Goal: Task Accomplishment & Management: Use online tool/utility

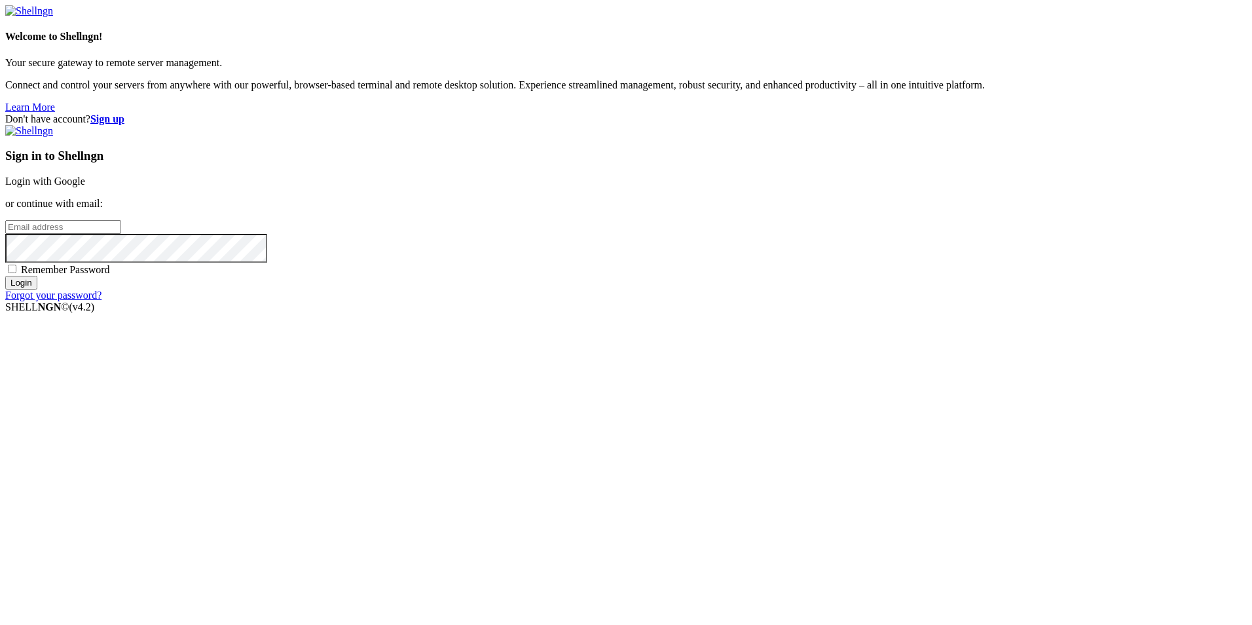
click at [121, 234] on input "email" at bounding box center [63, 227] width 116 height 14
type input "[EMAIL_ADDRESS][DOMAIN_NAME]"
click at [5, 276] on input "Login" at bounding box center [21, 283] width 32 height 14
click at [121, 234] on input "[EMAIL_ADDRESS][DOMAIN_NAME]" at bounding box center [63, 227] width 116 height 14
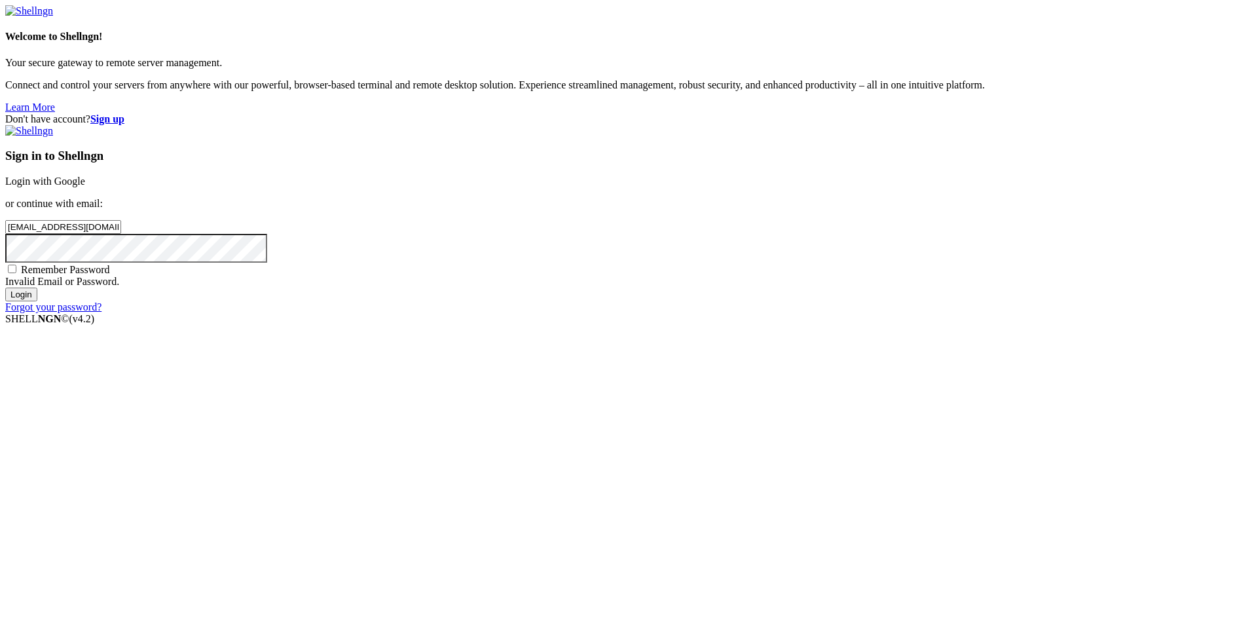
click at [121, 234] on input "[EMAIL_ADDRESS][DOMAIN_NAME]" at bounding box center [63, 227] width 116 height 14
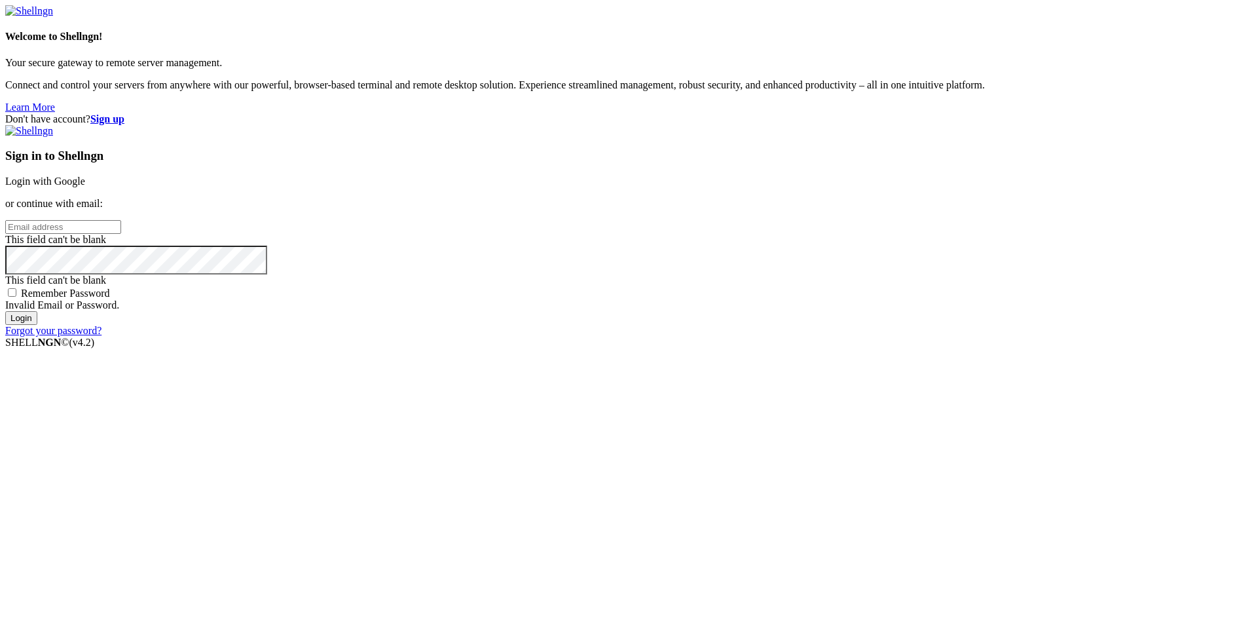
click at [85, 187] on link "Login with Google" at bounding box center [45, 180] width 80 height 11
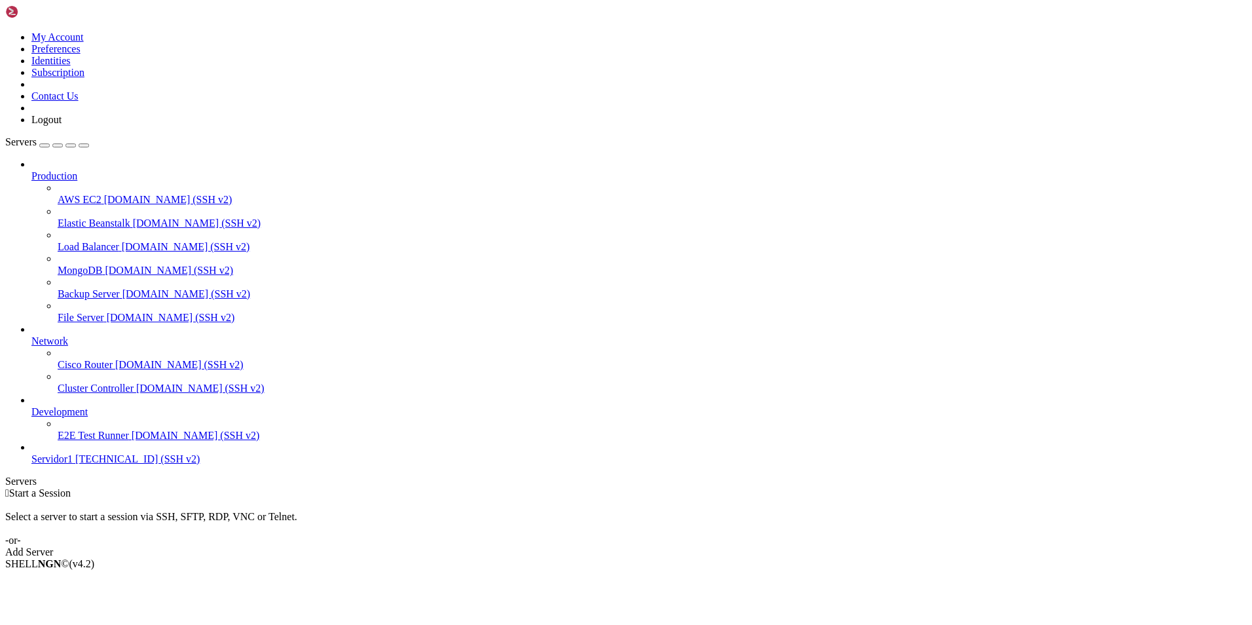
click at [696, 546] on div "Add Server" at bounding box center [625, 552] width 1241 height 12
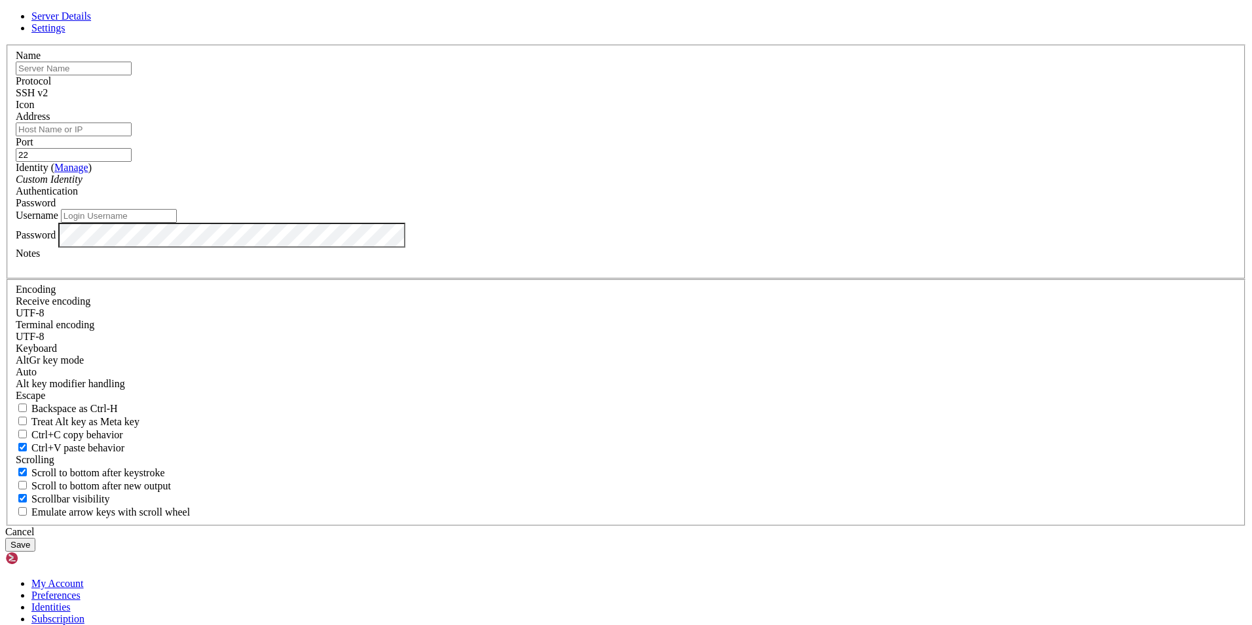
click at [132, 75] on input "text" at bounding box center [74, 69] width 116 height 14
type input "LOAD_BALANCER_JP"
click at [177, 223] on input "Username" at bounding box center [119, 216] width 116 height 14
type input "JP"
click at [132, 136] on input "Address" at bounding box center [74, 129] width 116 height 14
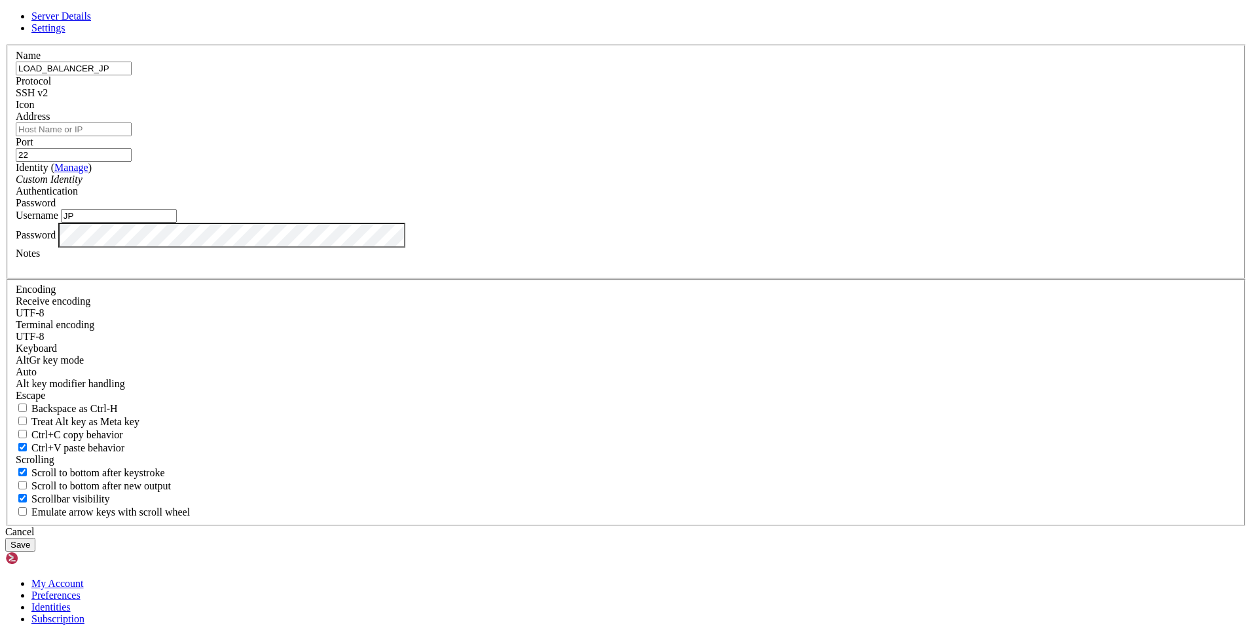
paste input "[TECHNICAL_ID]"
type input "[TECHNICAL_ID]"
click at [35, 538] on button "Save" at bounding box center [20, 545] width 30 height 14
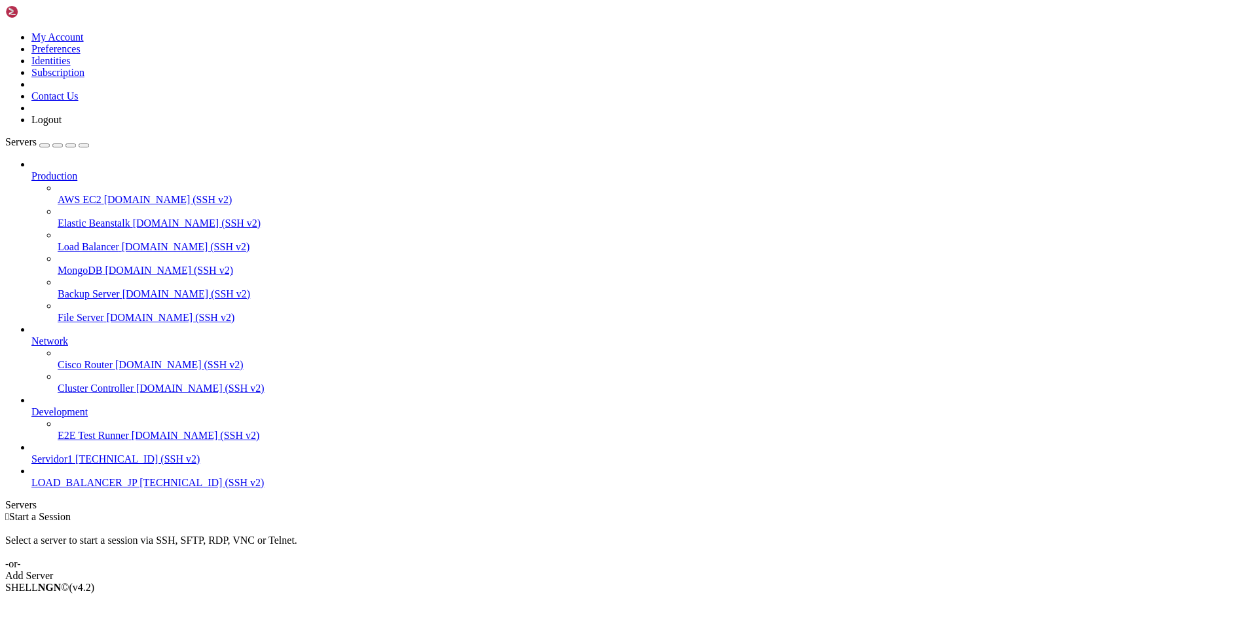
click at [67, 488] on span "LOAD_BALANCER_JP" at bounding box center [83, 482] width 105 height 11
click at [144, 604] on li "Connect" at bounding box center [90, 610] width 119 height 12
click at [5, 555] on link at bounding box center [5, 555] width 0 height 0
drag, startPoint x: 230, startPoint y: 41, endPoint x: 233, endPoint y: 59, distance: 17.9
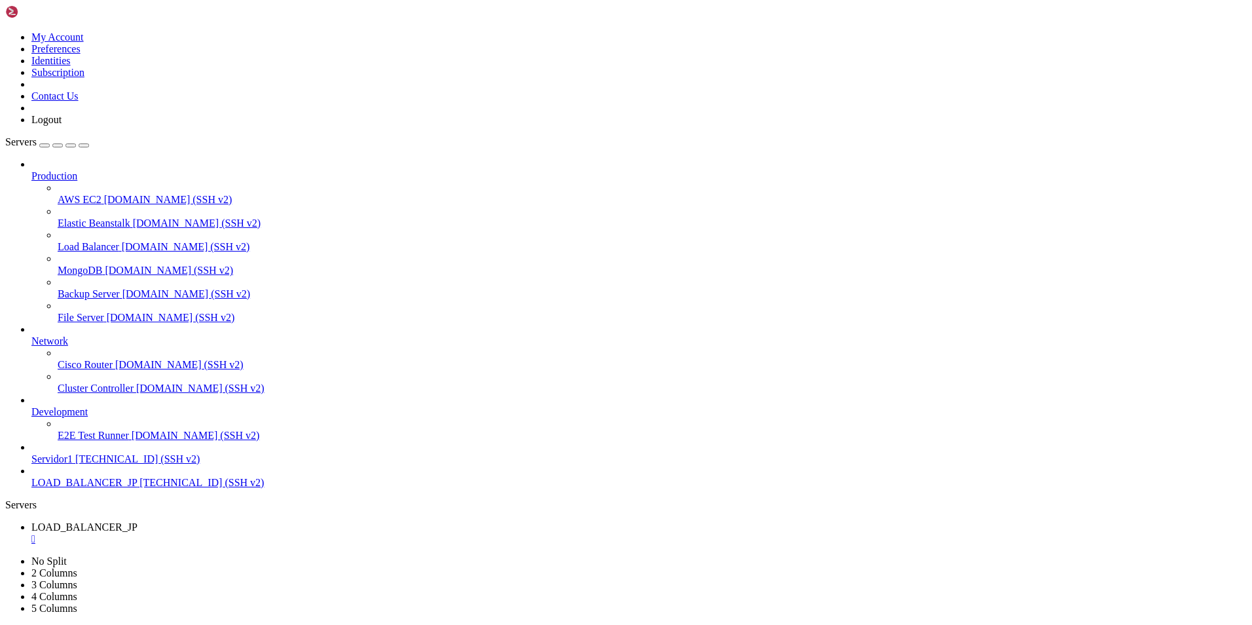
click at [58, 194] on span "AWS EC2" at bounding box center [80, 199] width 44 height 11
click at [69, 464] on span "Servidor1" at bounding box center [51, 458] width 41 height 11
click at [77, 488] on span "LOAD_BALANCER_JP" at bounding box center [83, 482] width 105 height 11
click at [31, 406] on icon at bounding box center [31, 406] width 0 height 0
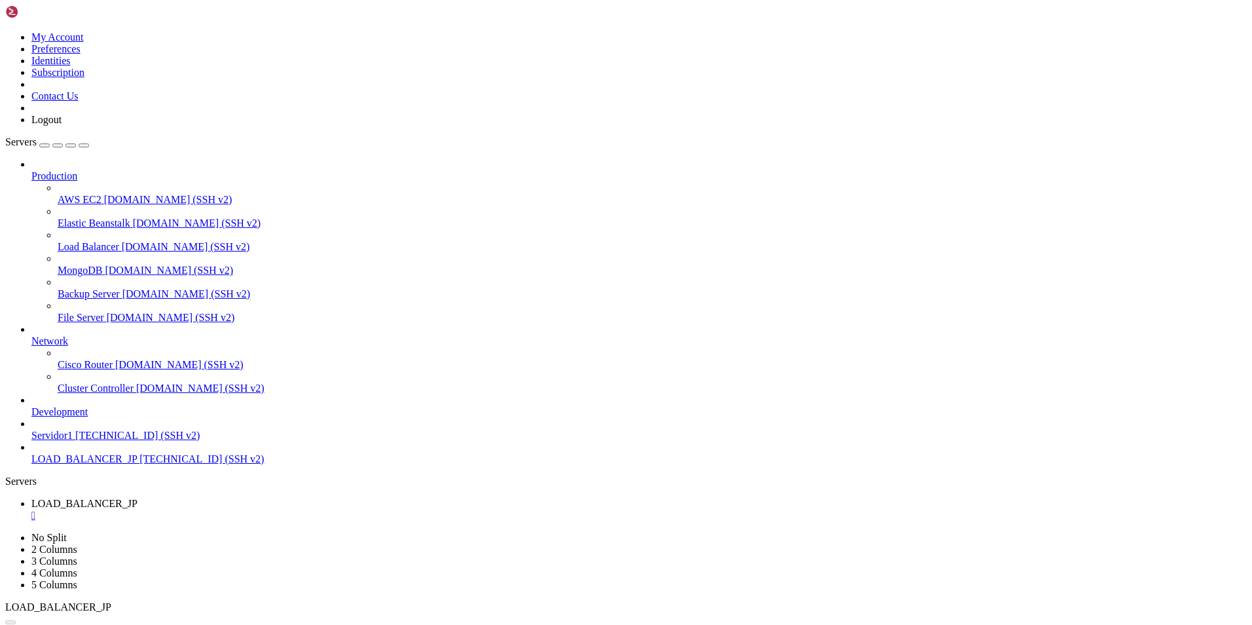
click at [31, 406] on icon at bounding box center [31, 406] width 0 height 0
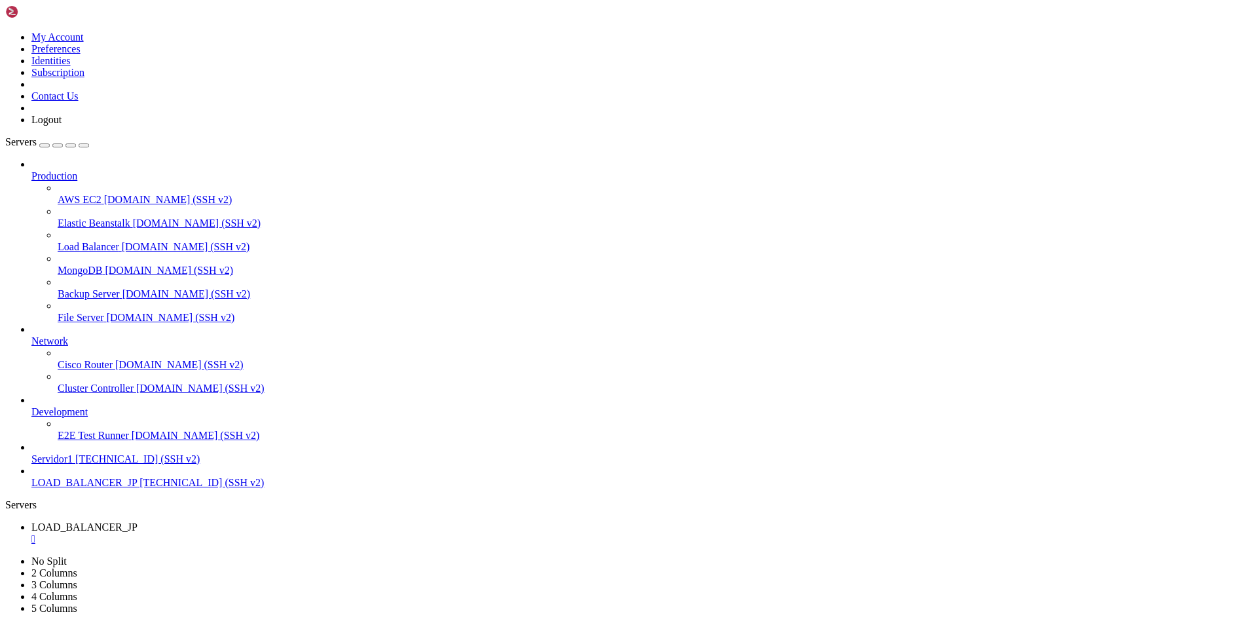
click at [91, 488] on span "LOAD_BALANCER_JP" at bounding box center [83, 482] width 105 height 11
click at [138, 545] on span "LOAD_BALANCER_JP" at bounding box center [84, 550] width 106 height 11
click at [394, 557] on div "" at bounding box center [638, 563] width 1215 height 12
click at [272, 533] on div "" at bounding box center [638, 539] width 1215 height 12
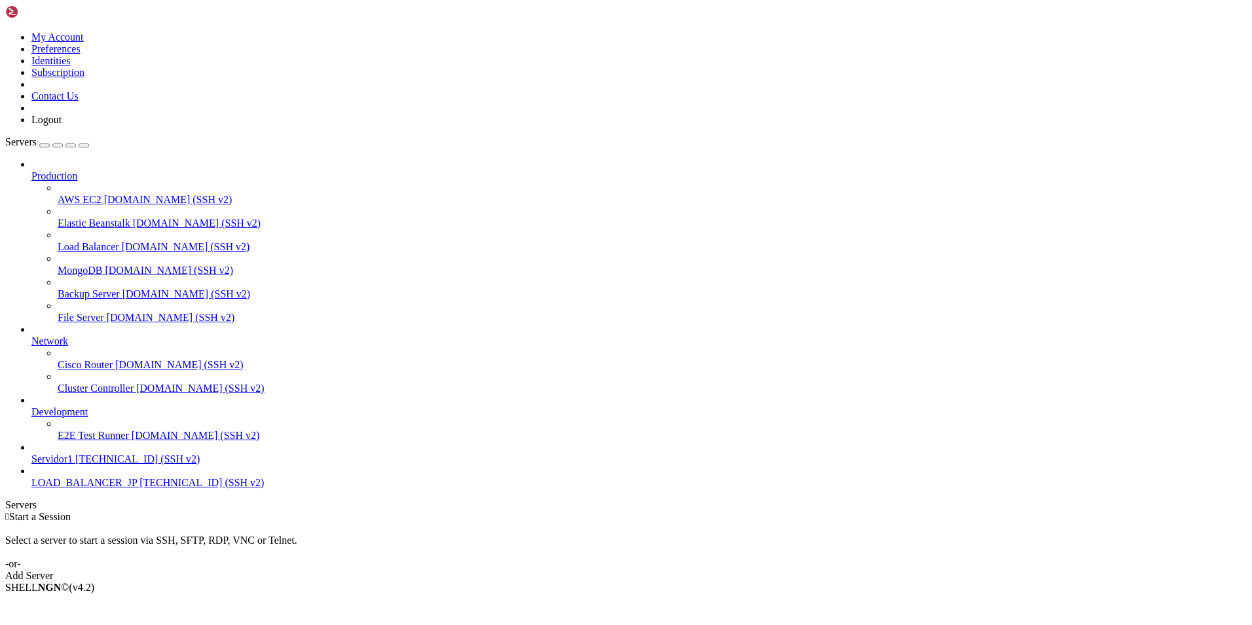
click at [697, 570] on div "Add Server" at bounding box center [625, 576] width 1241 height 12
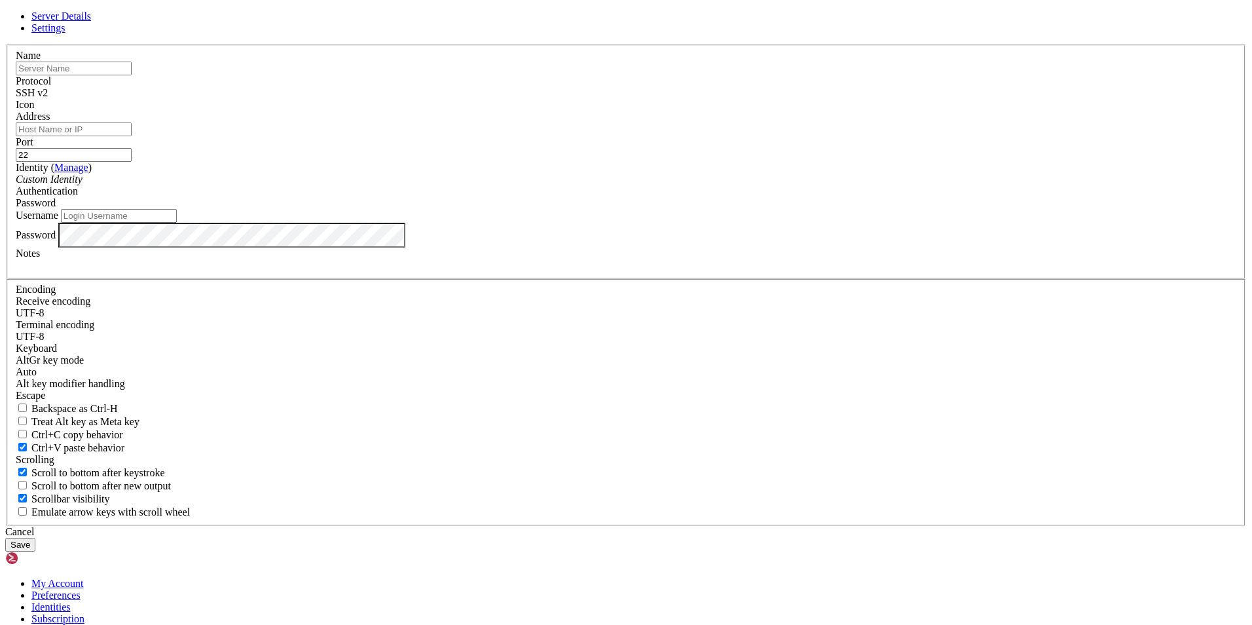
click at [132, 75] on input "text" at bounding box center [74, 69] width 116 height 14
type input "MV1"
click at [132, 136] on input "Address" at bounding box center [74, 129] width 116 height 14
type input "[TECHNICAL_ID]"
type input "JP"
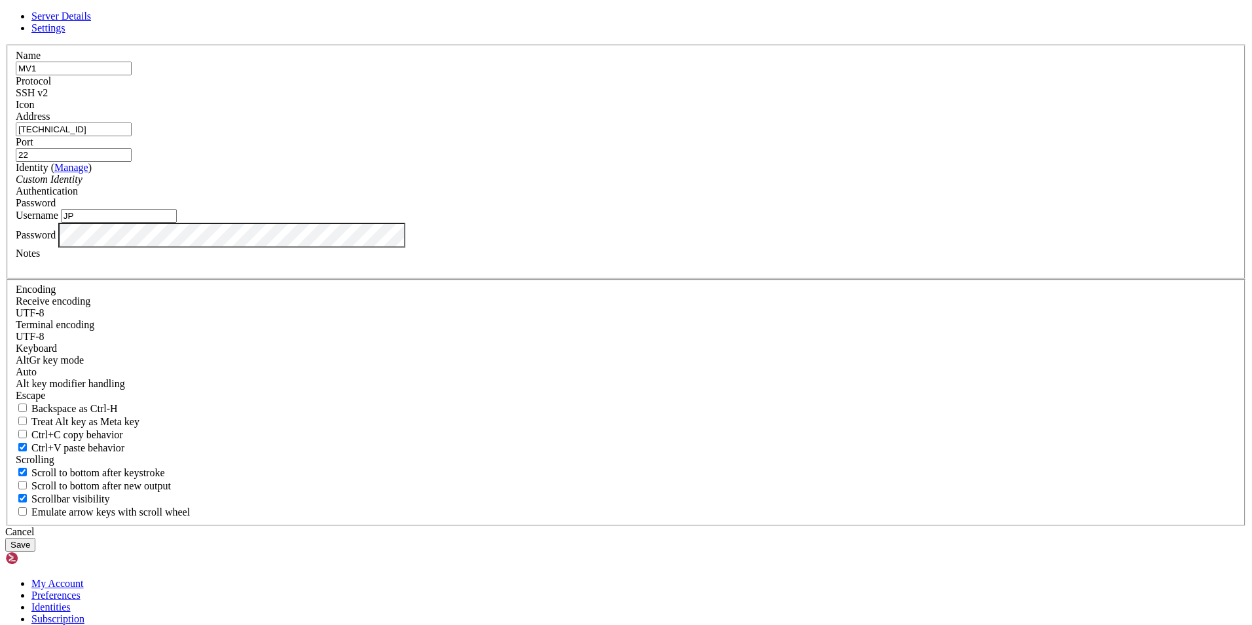
click at [35, 538] on button "Save" at bounding box center [20, 545] width 30 height 14
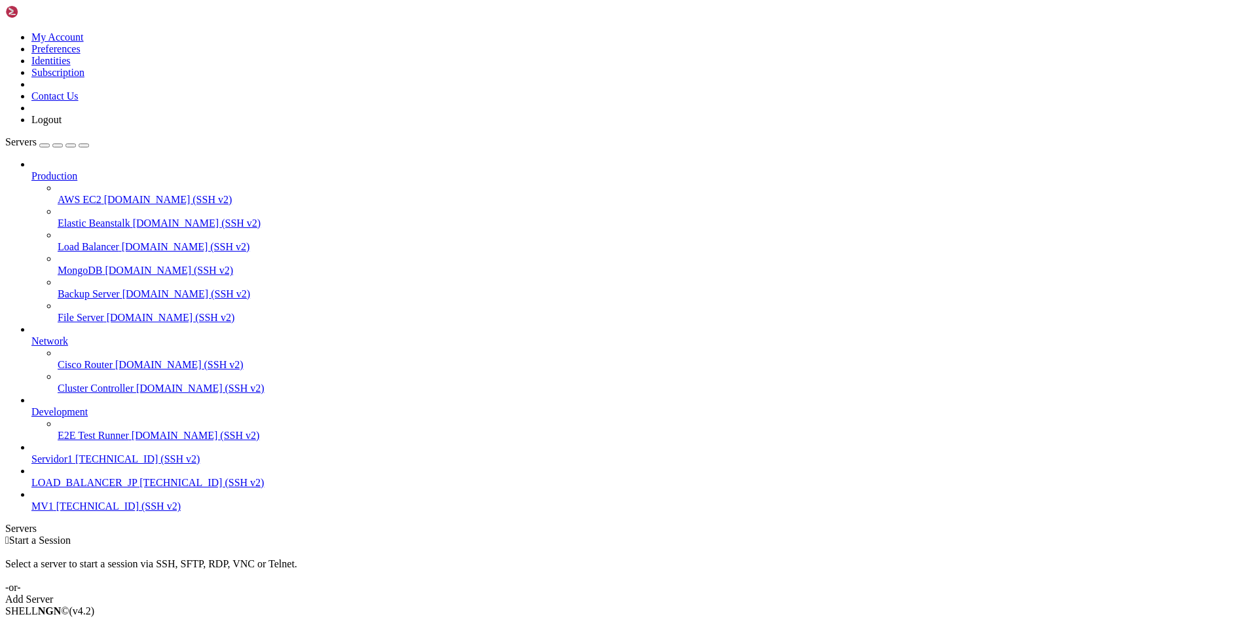
click at [151, 624] on li "Connect" at bounding box center [90, 633] width 119 height 12
click at [77, 511] on span "[TECHNICAL_ID] (SSH v2)" at bounding box center [118, 505] width 124 height 11
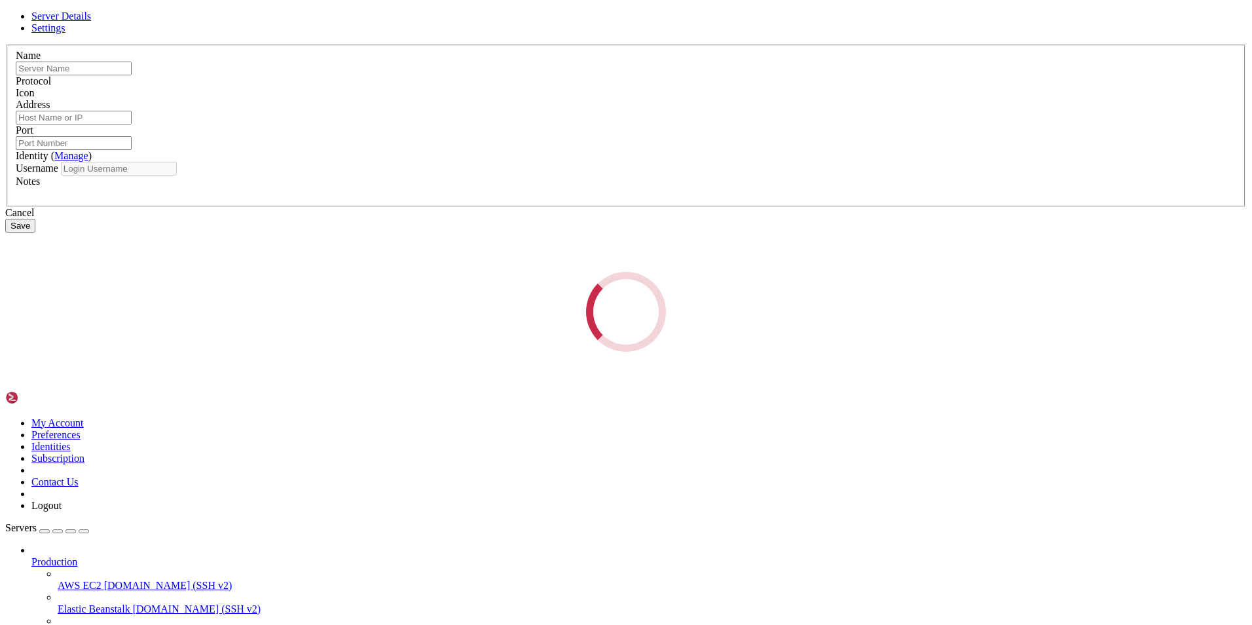
type input "MV1"
type input "[TECHNICAL_ID]"
type input "22"
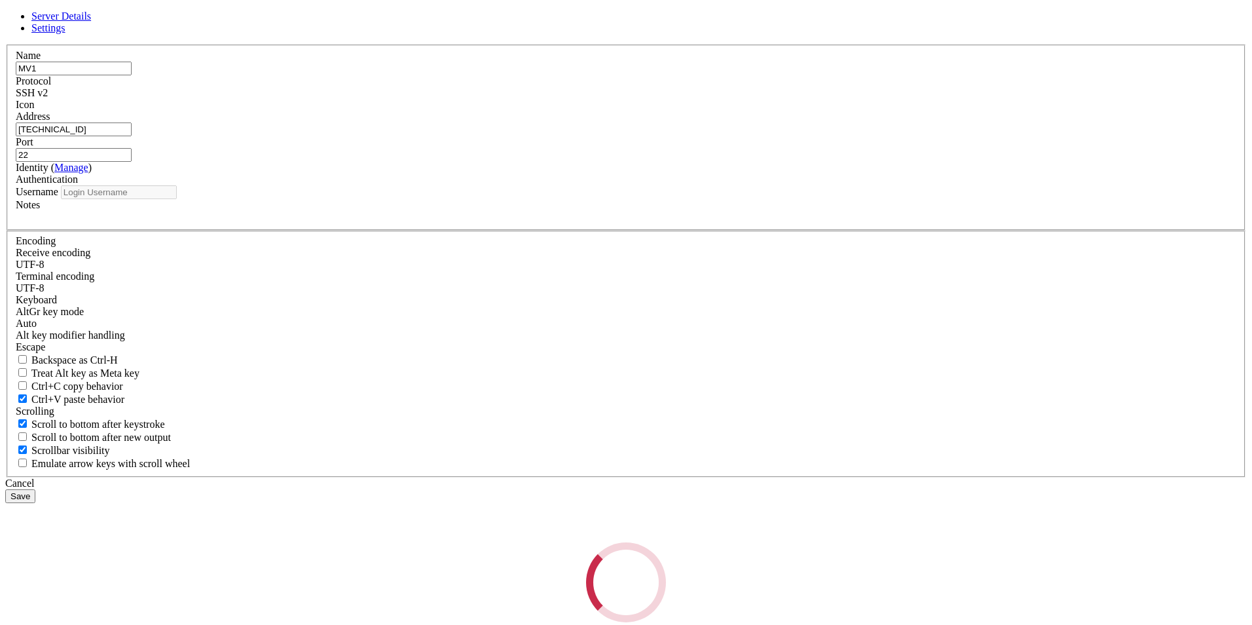
type input "JP"
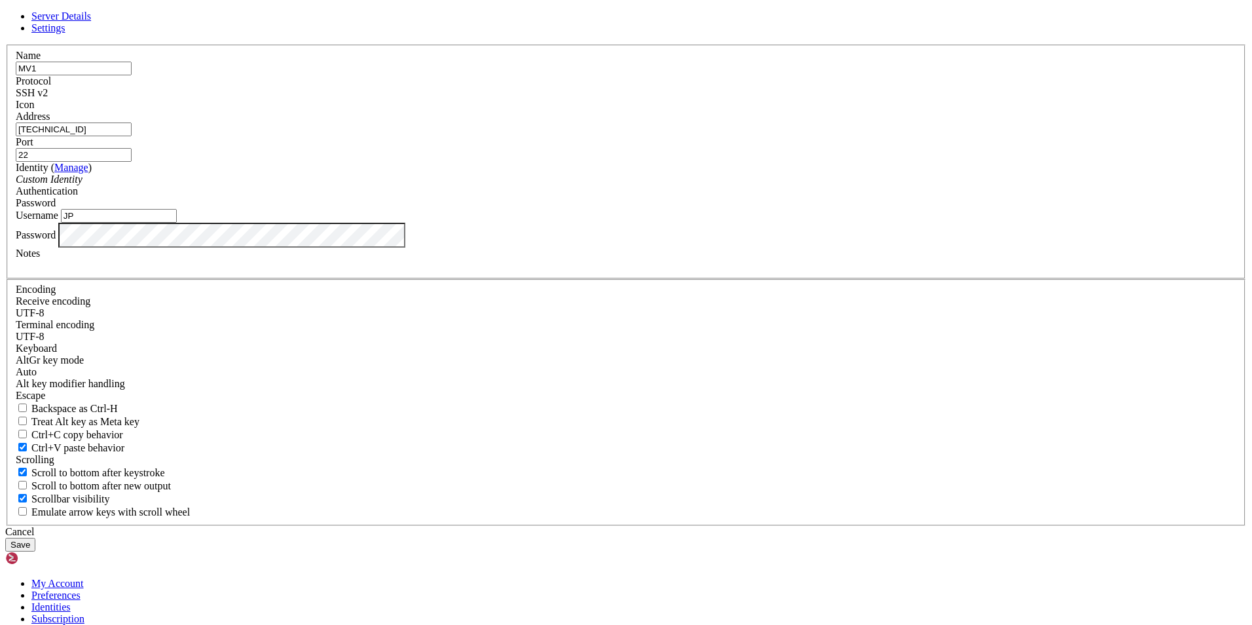
click at [132, 136] on input "[TECHNICAL_ID]" at bounding box center [74, 129] width 116 height 14
paste input "[TECHNICAL_ID]"
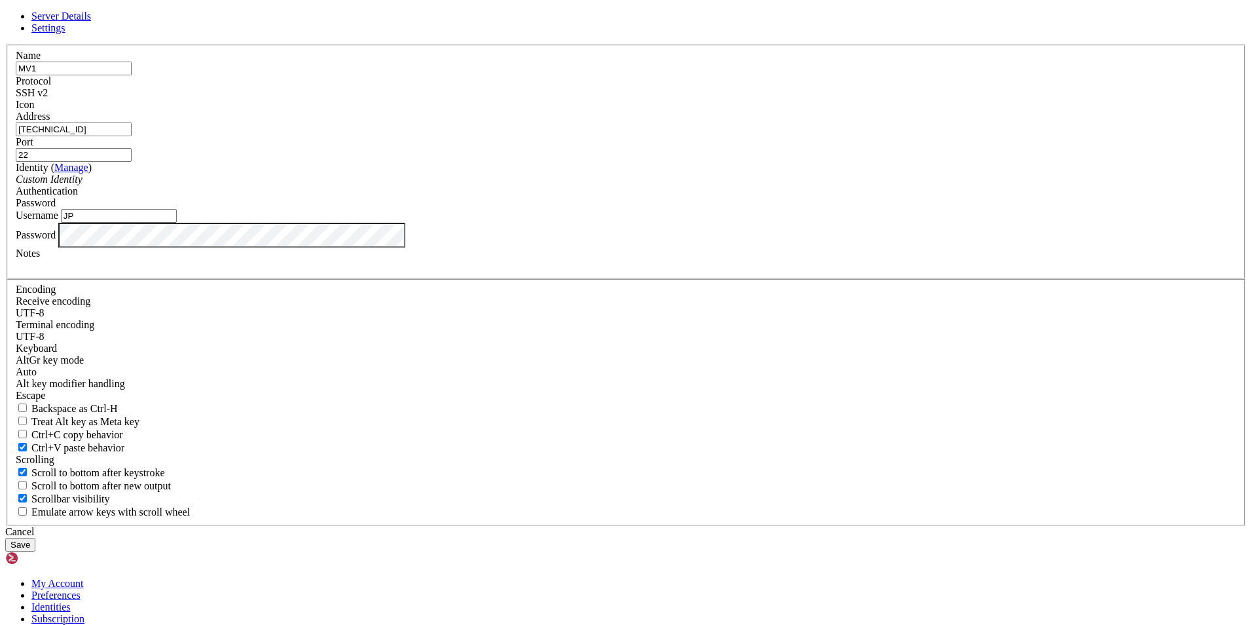
type input "[TECHNICAL_ID]"
click at [35, 538] on button "Save" at bounding box center [20, 545] width 30 height 14
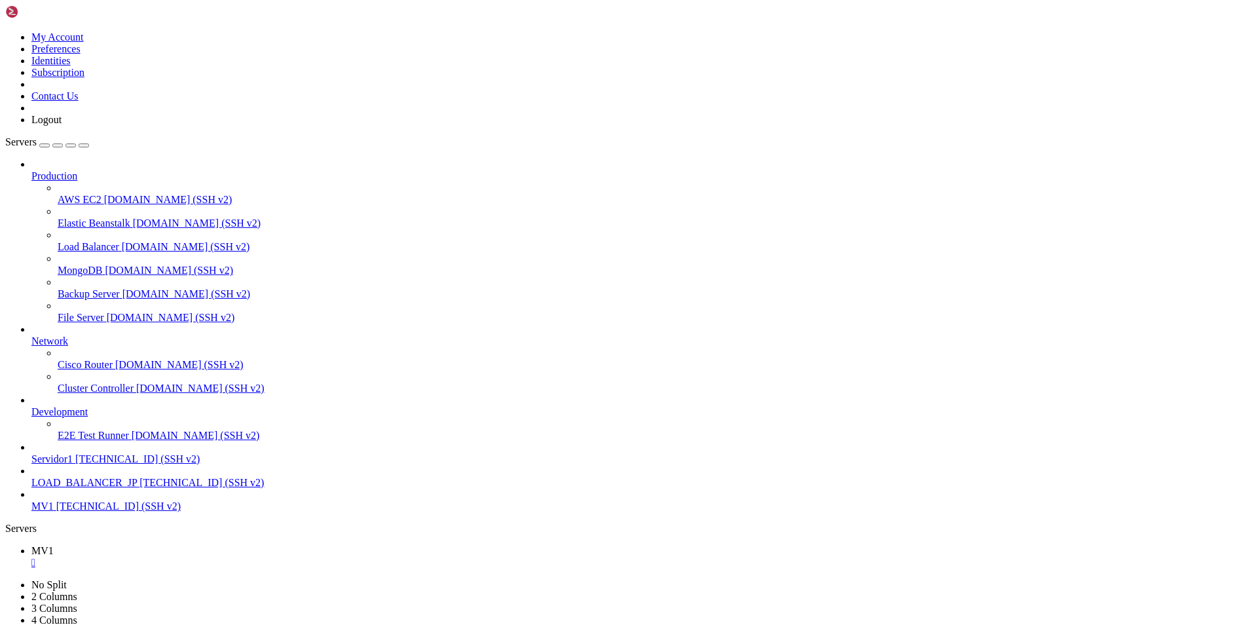
click at [73, 464] on span "Servidor1" at bounding box center [51, 458] width 41 height 11
click at [103, 511] on span "[TECHNICAL_ID] (SSH v2)" at bounding box center [118, 505] width 124 height 11
click at [118, 464] on span "[TECHNICAL_ID] (SSH v2)" at bounding box center [137, 458] width 124 height 11
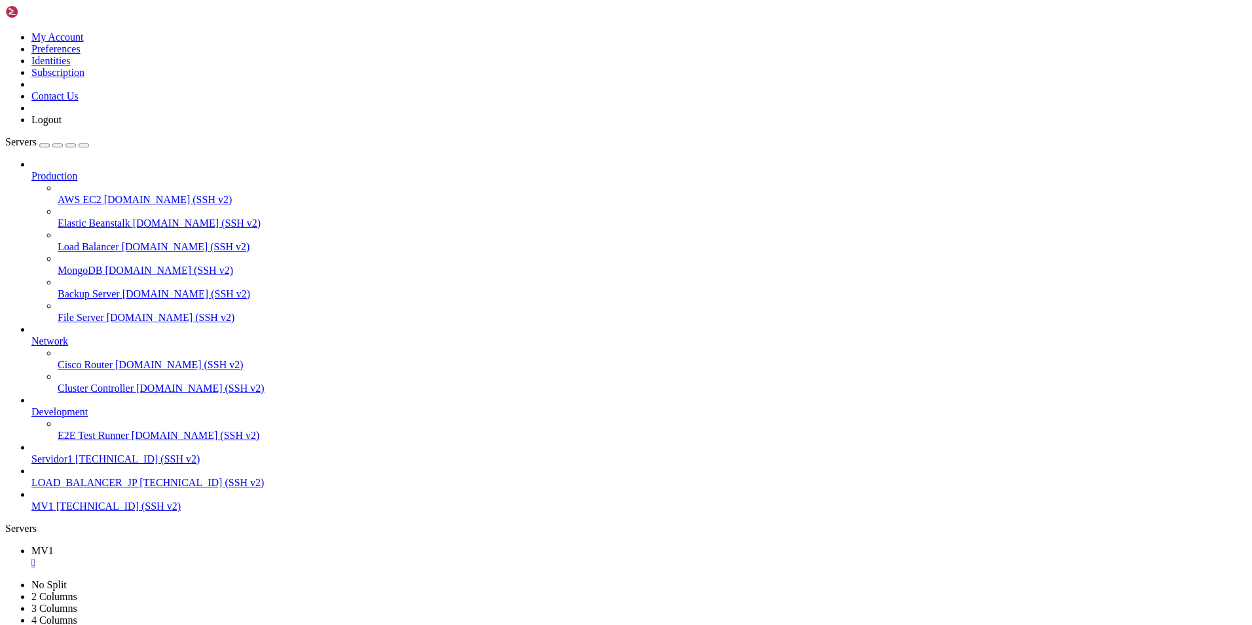
click at [54, 511] on span "MV1" at bounding box center [42, 505] width 22 height 11
click at [139, 488] on span "[TECHNICAL_ID] (SSH v2)" at bounding box center [201, 482] width 124 height 11
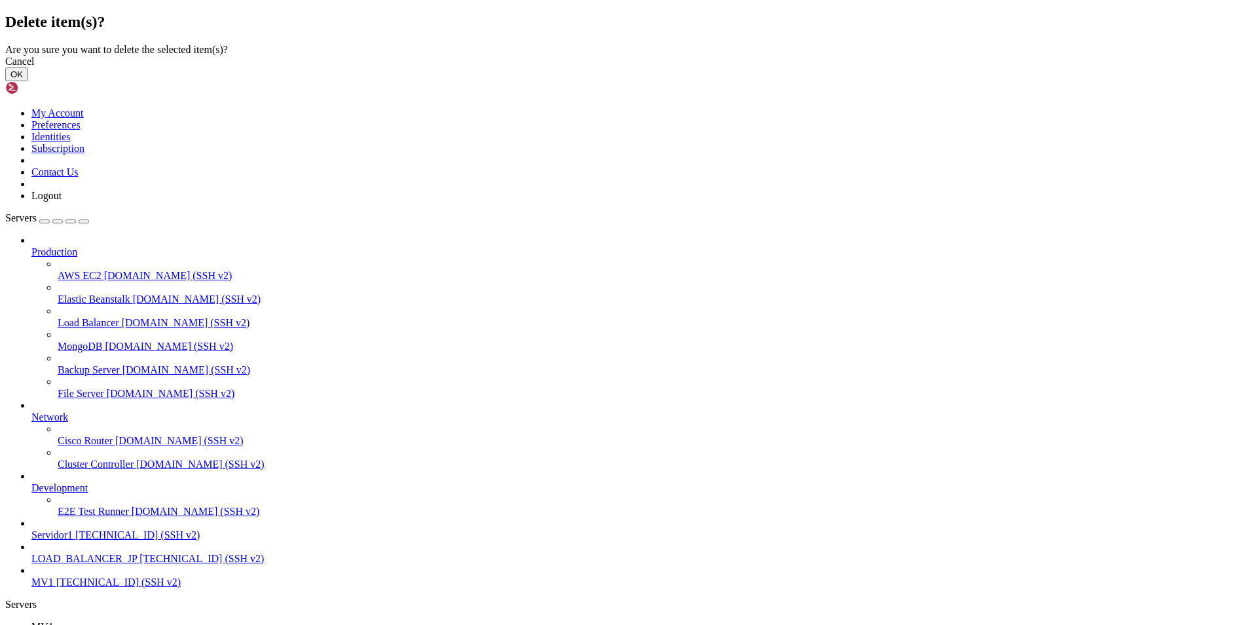
click at [28, 81] on button "OK" at bounding box center [16, 74] width 23 height 14
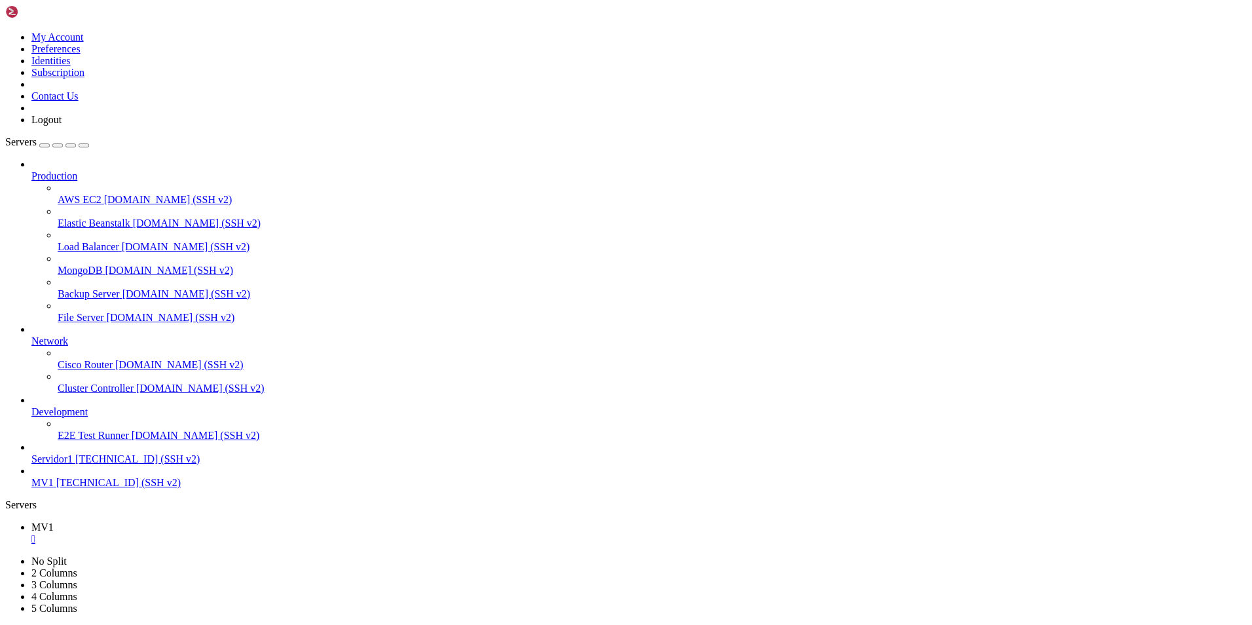
click at [77, 488] on link "MV1 [TECHNICAL_ID] (SSH v2)" at bounding box center [638, 483] width 1215 height 12
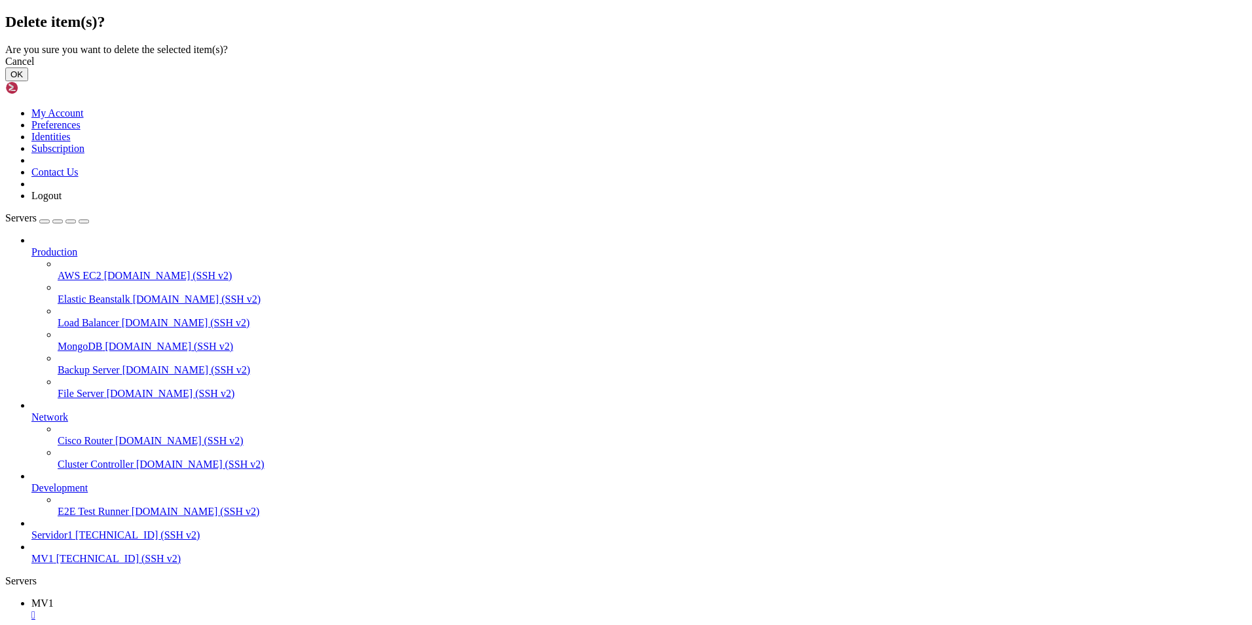
click at [28, 81] on button "OK" at bounding box center [16, 74] width 23 height 14
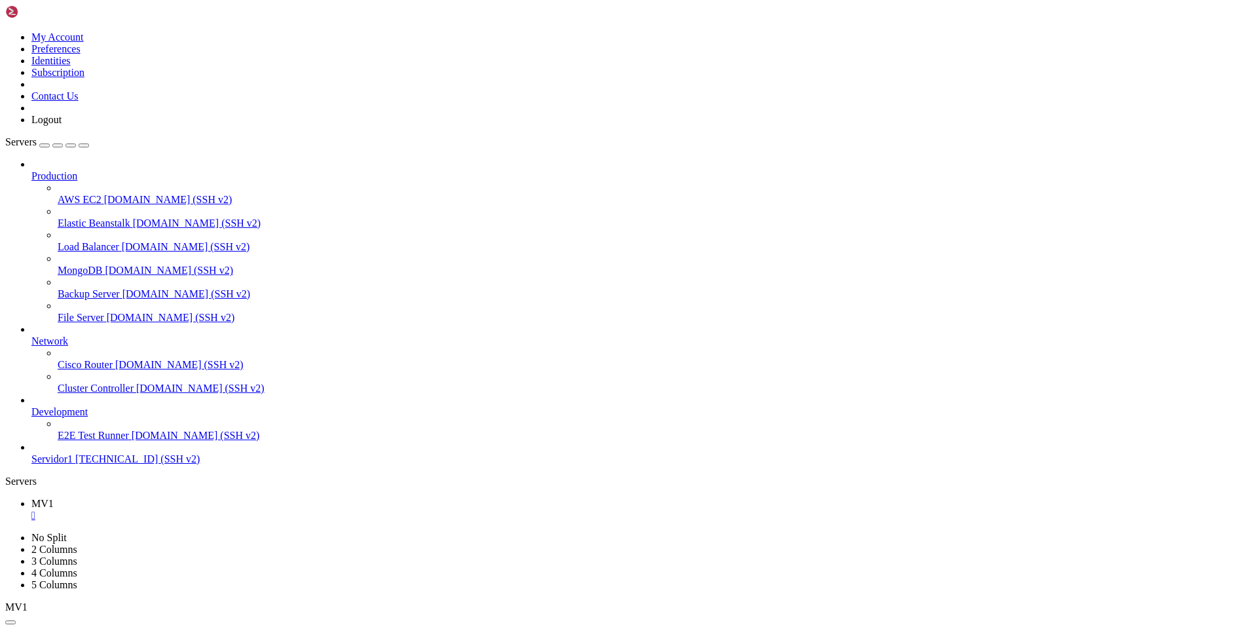
drag, startPoint x: 67, startPoint y: 511, endPoint x: 67, endPoint y: 500, distance: 11.8
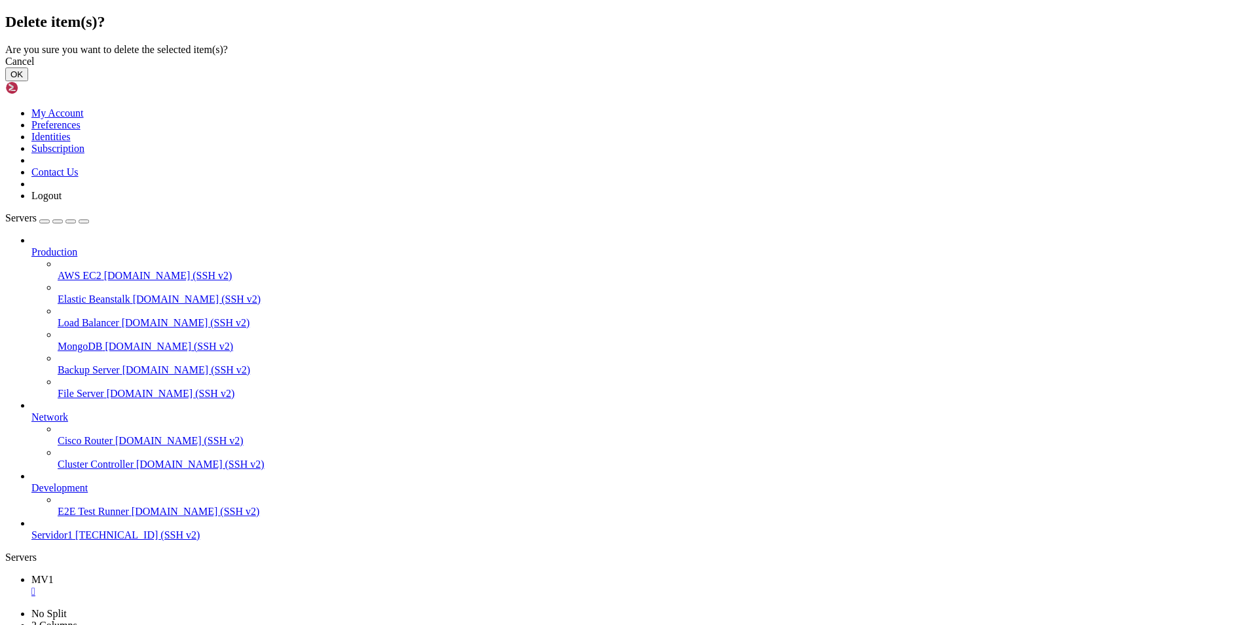
click at [28, 81] on button "OK" at bounding box center [16, 74] width 23 height 14
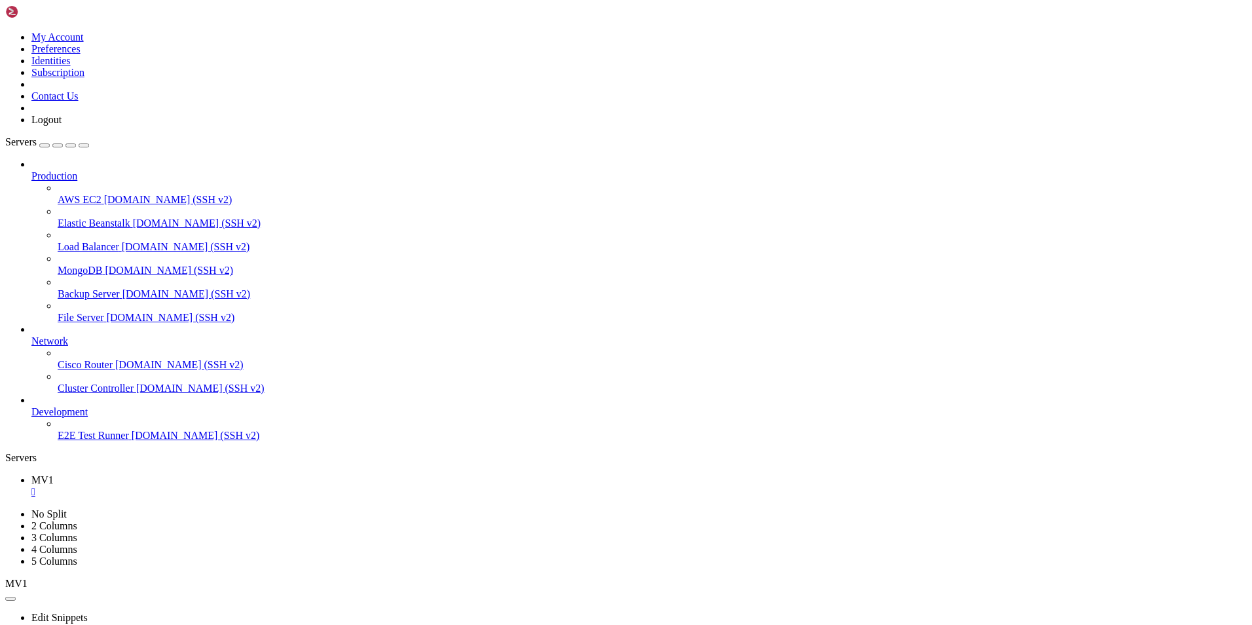
click at [64, 441] on div "Production AWS EC2 [DOMAIN_NAME] (SSH v2) Elastic Beanstalk [DOMAIN_NAME] (SSH …" at bounding box center [625, 299] width 1241 height 283
drag, startPoint x: 64, startPoint y: 499, endPoint x: 45, endPoint y: 515, distance: 25.1
click at [45, 441] on div "Production AWS EC2 [DOMAIN_NAME] (SSH v2) Elastic Beanstalk [DOMAIN_NAME] (SSH …" at bounding box center [625, 299] width 1241 height 283
click at [5, 31] on icon at bounding box center [5, 31] width 0 height 0
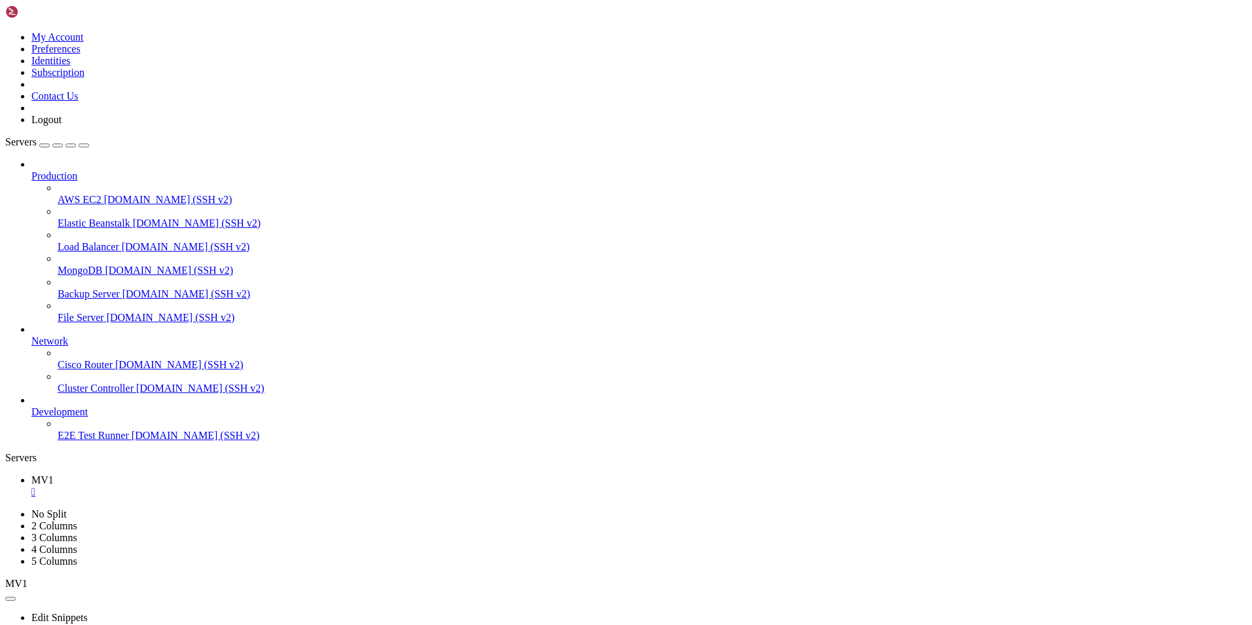
click at [199, 474] on link "MV1 " at bounding box center [638, 486] width 1215 height 24
click at [215, 486] on div "" at bounding box center [638, 492] width 1215 height 12
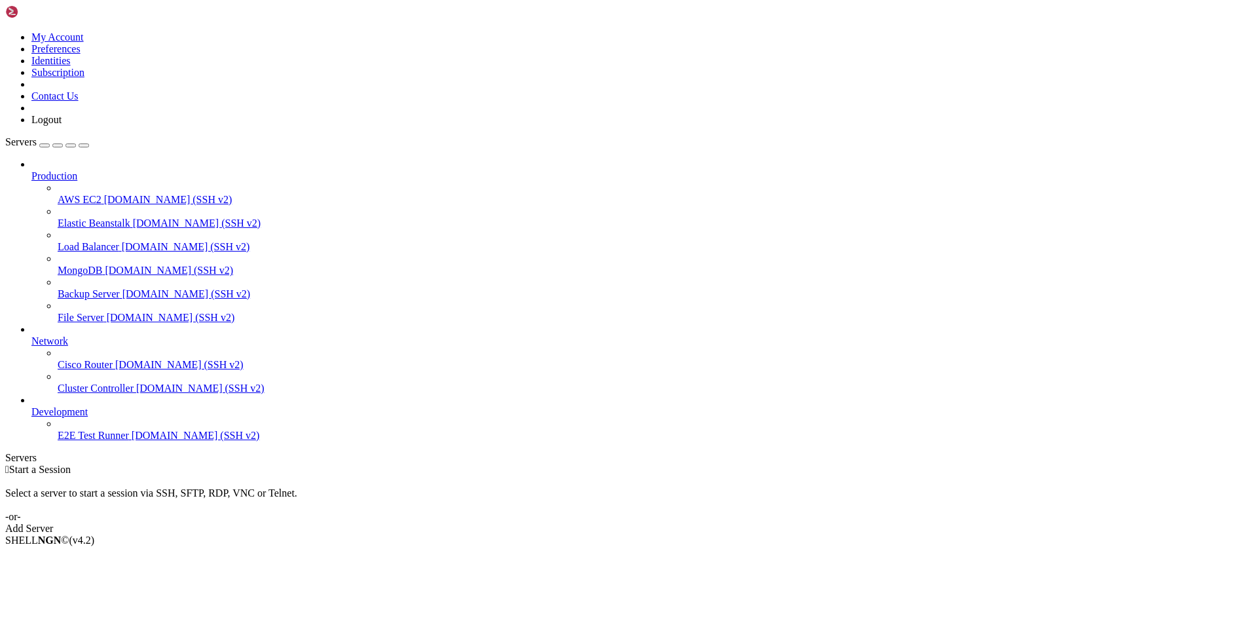
click at [681, 523] on link "Add Server" at bounding box center [625, 529] width 1241 height 12
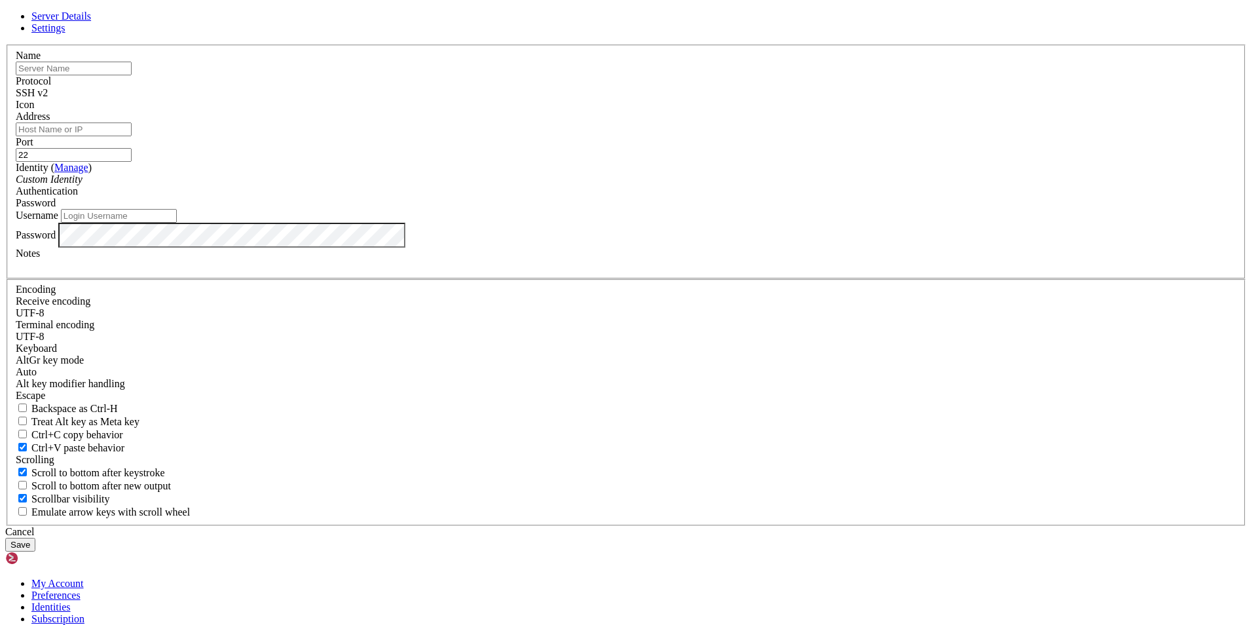
click at [132, 75] on input "text" at bounding box center [74, 69] width 116 height 14
type input "MV1"
type input "[TECHNICAL_ID]"
type input "JP"
click at [132, 136] on input "[TECHNICAL_ID]" at bounding box center [74, 129] width 116 height 14
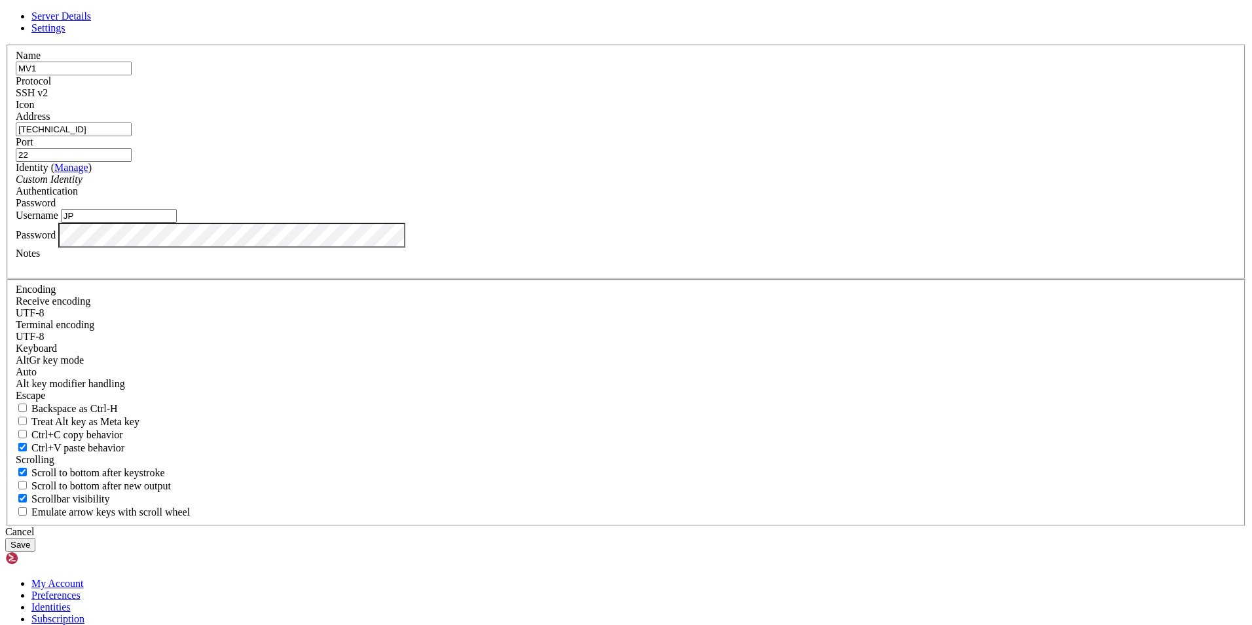
click at [132, 136] on input "[TECHNICAL_ID]" at bounding box center [74, 129] width 116 height 14
paste input "[TECHNICAL_ID]"
type input "[TECHNICAL_ID]"
click at [35, 538] on button "Save" at bounding box center [20, 545] width 30 height 14
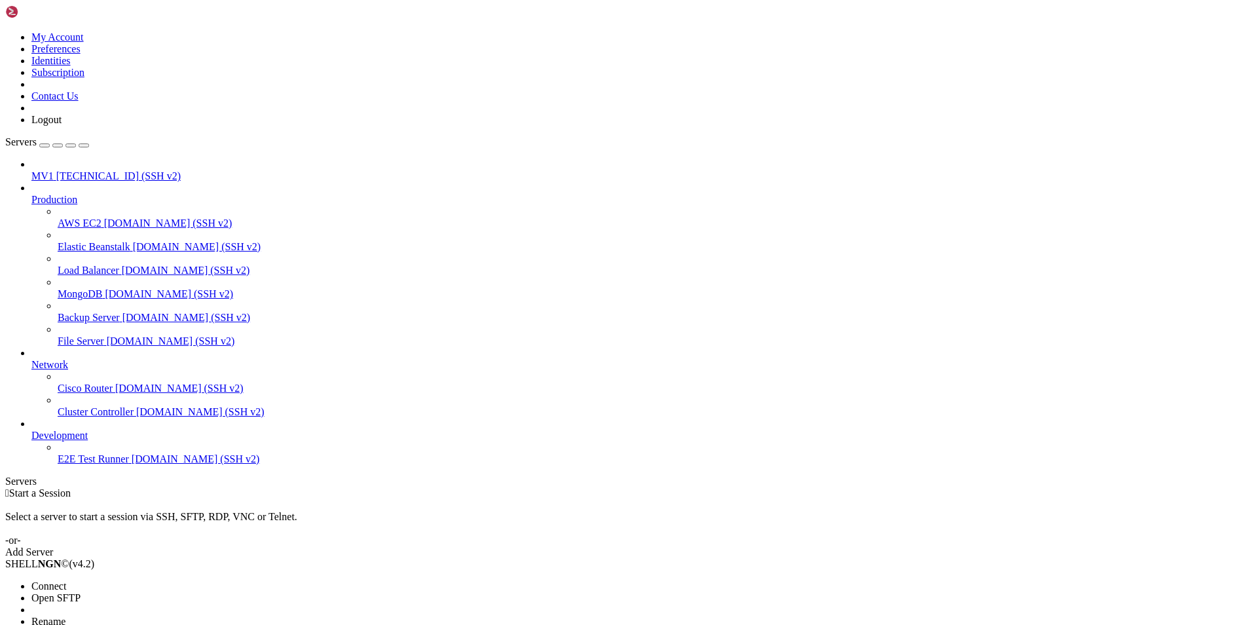
click at [115, 580] on li "Connect" at bounding box center [90, 586] width 119 height 12
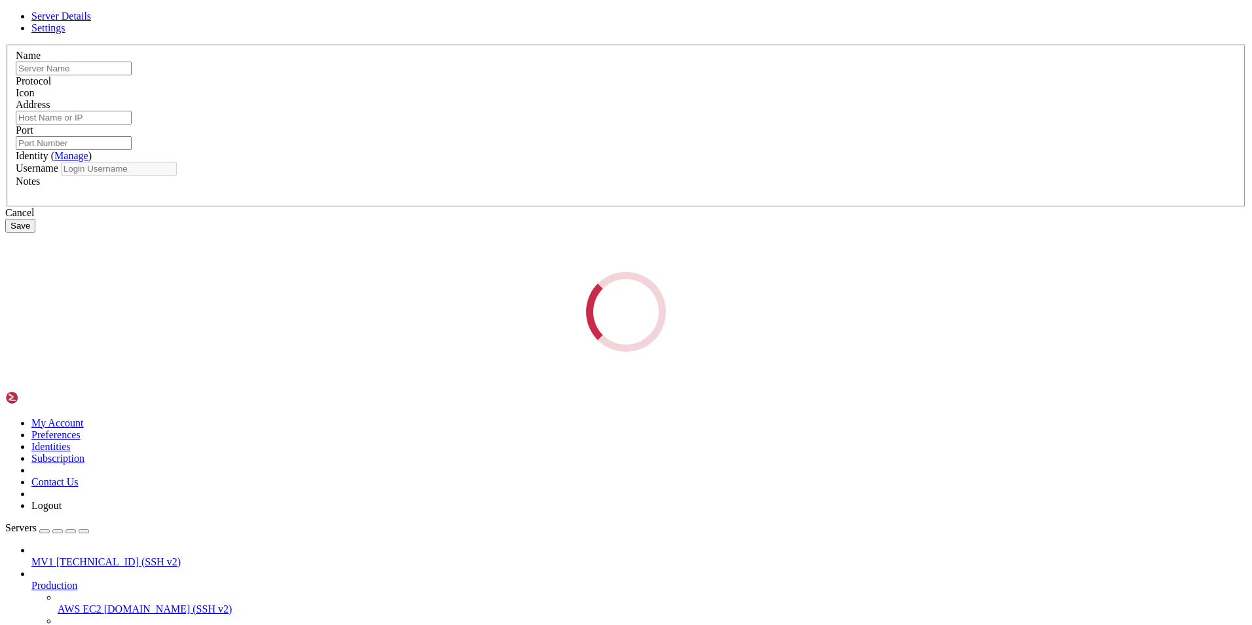
type input "MV1"
type input "[TECHNICAL_ID]"
type input "22"
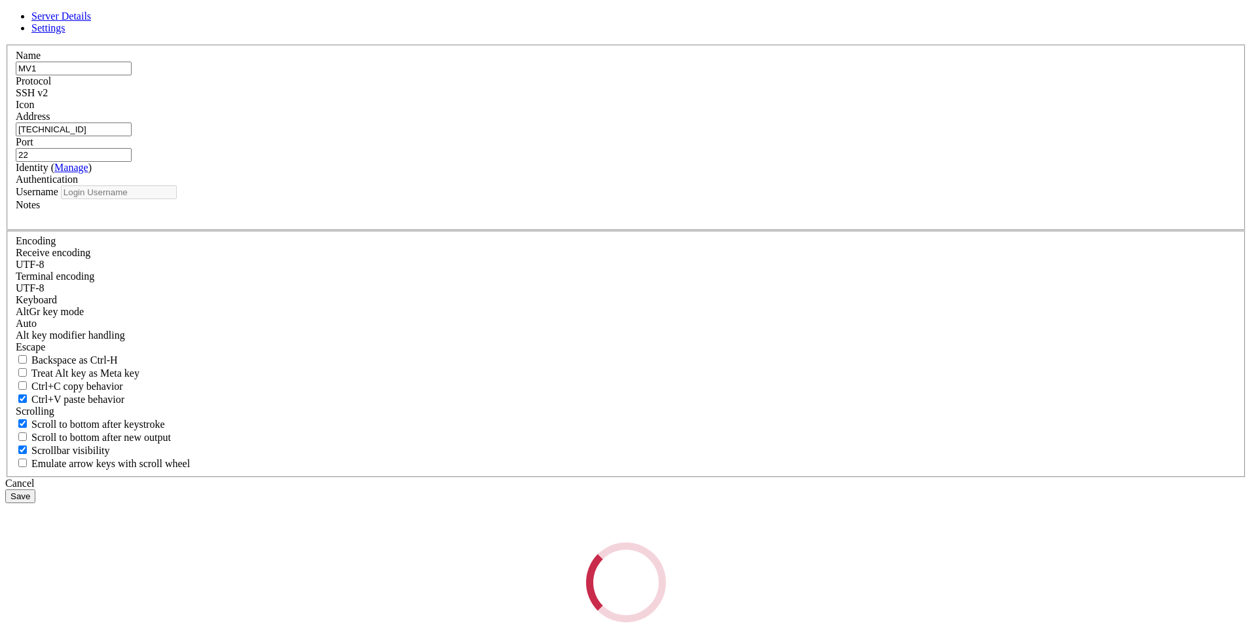
type input "JP"
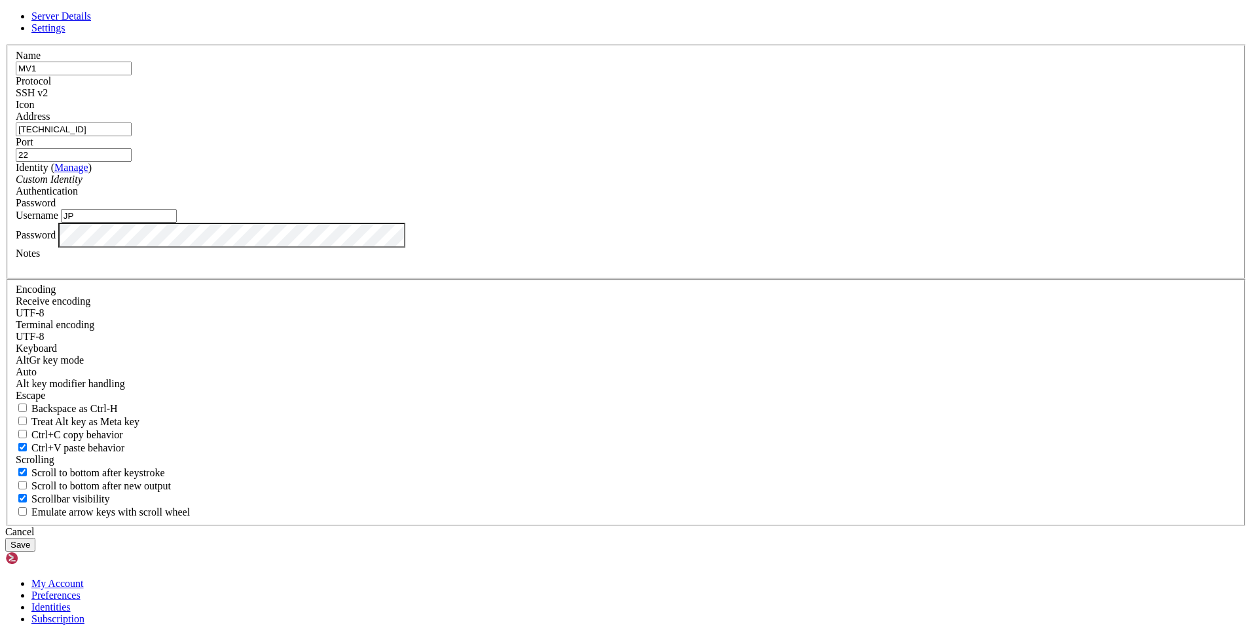
click at [35, 538] on button "Save" at bounding box center [20, 545] width 30 height 14
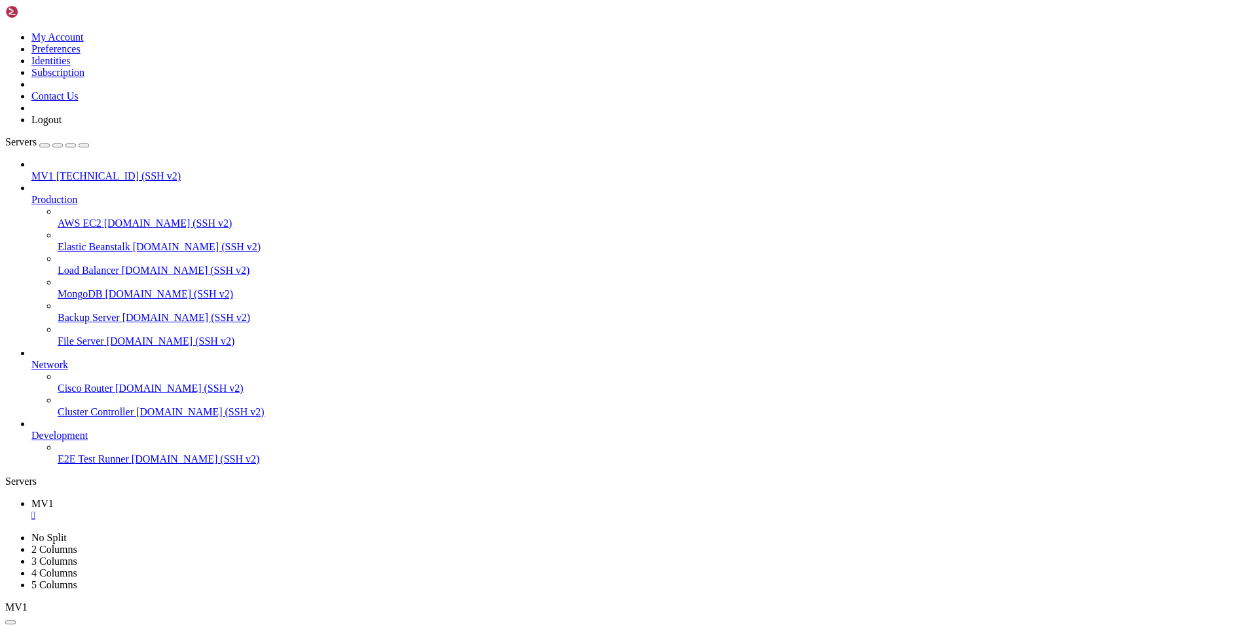
click at [16, 620] on button "button" at bounding box center [10, 622] width 10 height 4
drag, startPoint x: 735, startPoint y: 212, endPoint x: 739, endPoint y: 253, distance: 40.8
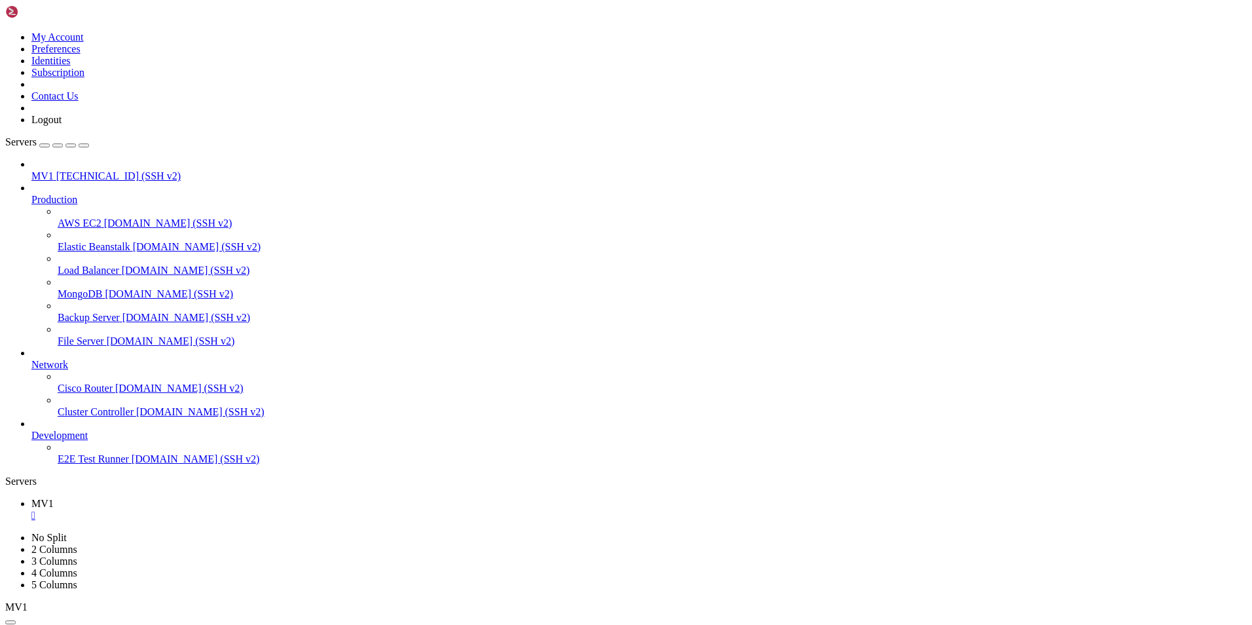
click at [211, 509] on div "" at bounding box center [638, 515] width 1215 height 12
click at [708, 546] on link "Add Server" at bounding box center [625, 552] width 1241 height 12
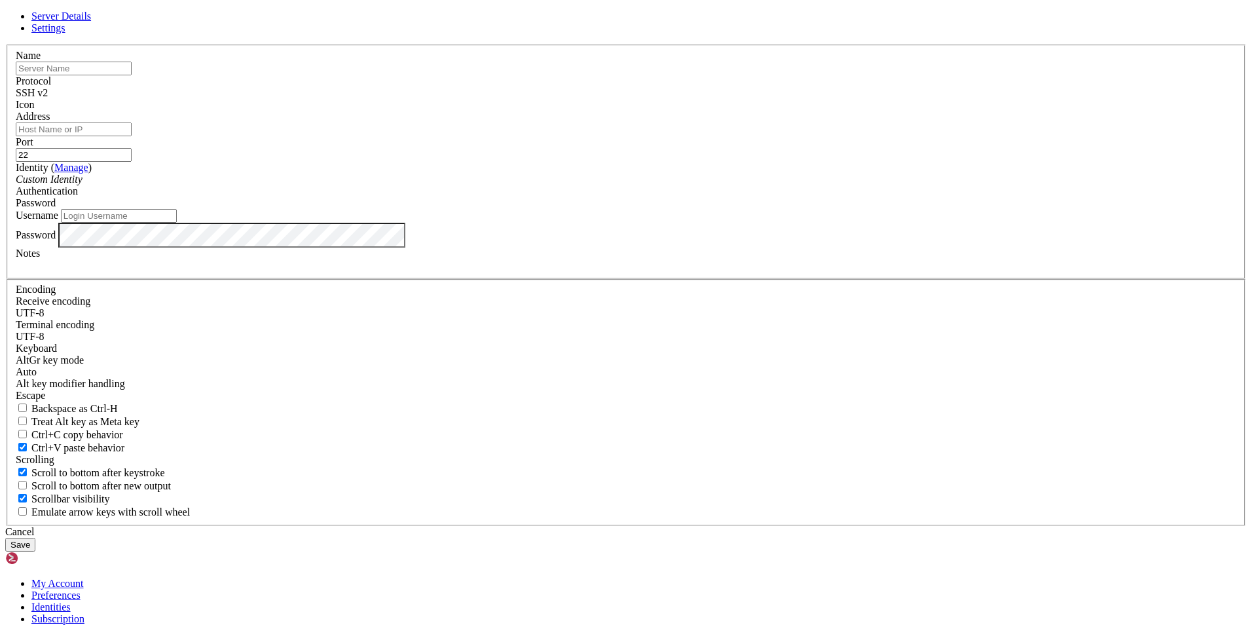
click at [132, 75] on input "text" at bounding box center [74, 69] width 116 height 14
type input "s"
type input "Servidor1"
click at [177, 223] on input "Username" at bounding box center [119, 216] width 116 height 14
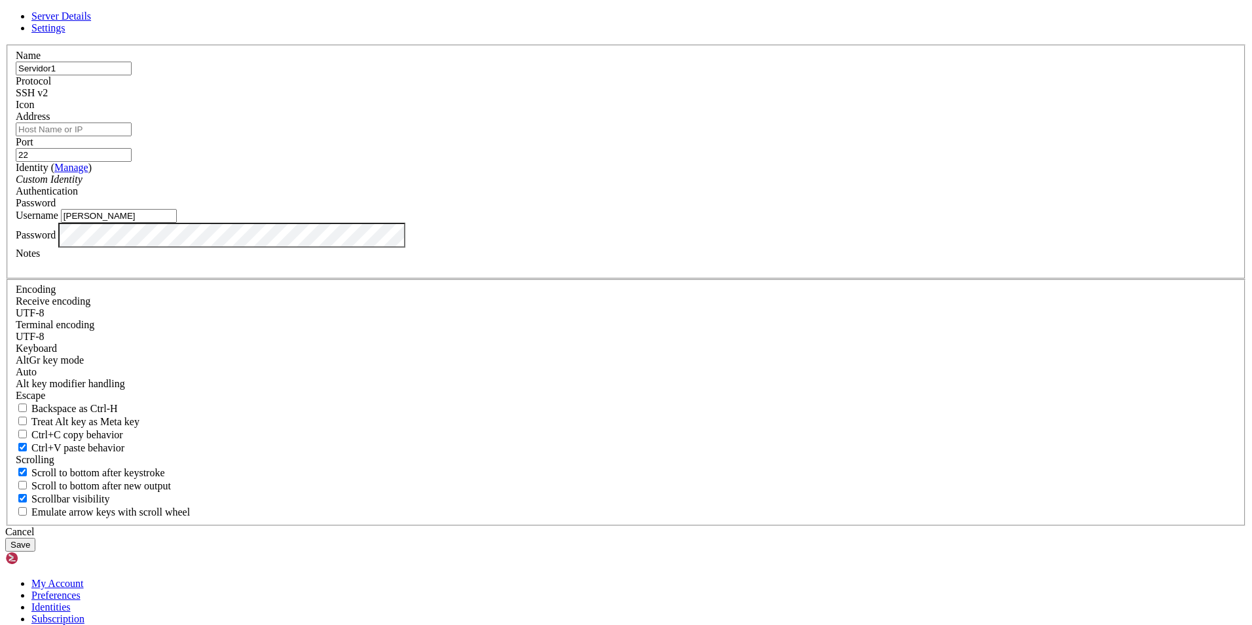
type input "[PERSON_NAME]"
click at [132, 136] on input "Address" at bounding box center [74, 129] width 116 height 14
type input "[TECHNICAL_ID]"
click at [35, 538] on button "Save" at bounding box center [20, 545] width 30 height 14
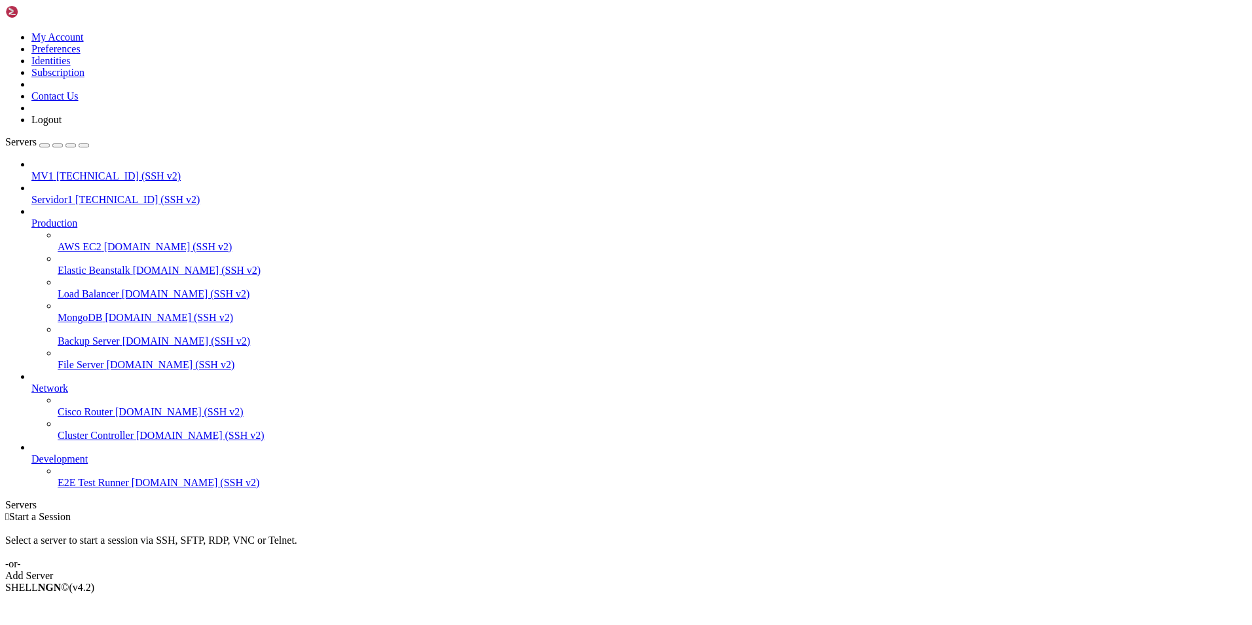
click at [105, 194] on span "[TECHNICAL_ID] (SSH v2)" at bounding box center [137, 199] width 124 height 11
click at [118, 604] on li "Connect" at bounding box center [90, 610] width 119 height 12
click at [94, 170] on span "[TECHNICAL_ID] (SSH v2)" at bounding box center [118, 175] width 124 height 11
click at [54, 170] on span "MV1" at bounding box center [42, 175] width 22 height 11
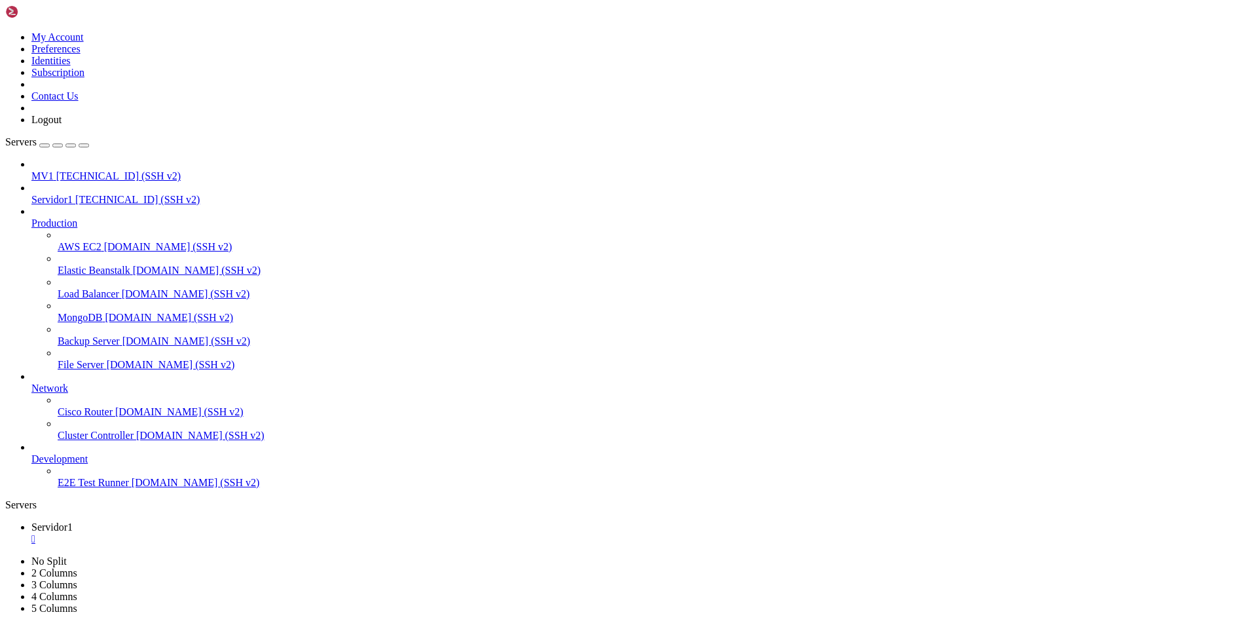
click at [73, 194] on span "Servidor1" at bounding box center [51, 199] width 41 height 11
click at [94, 170] on span "[TECHNICAL_ID] (SSH v2)" at bounding box center [118, 175] width 124 height 11
click at [95, 194] on span "[TECHNICAL_ID] (SSH v2)" at bounding box center [137, 199] width 124 height 11
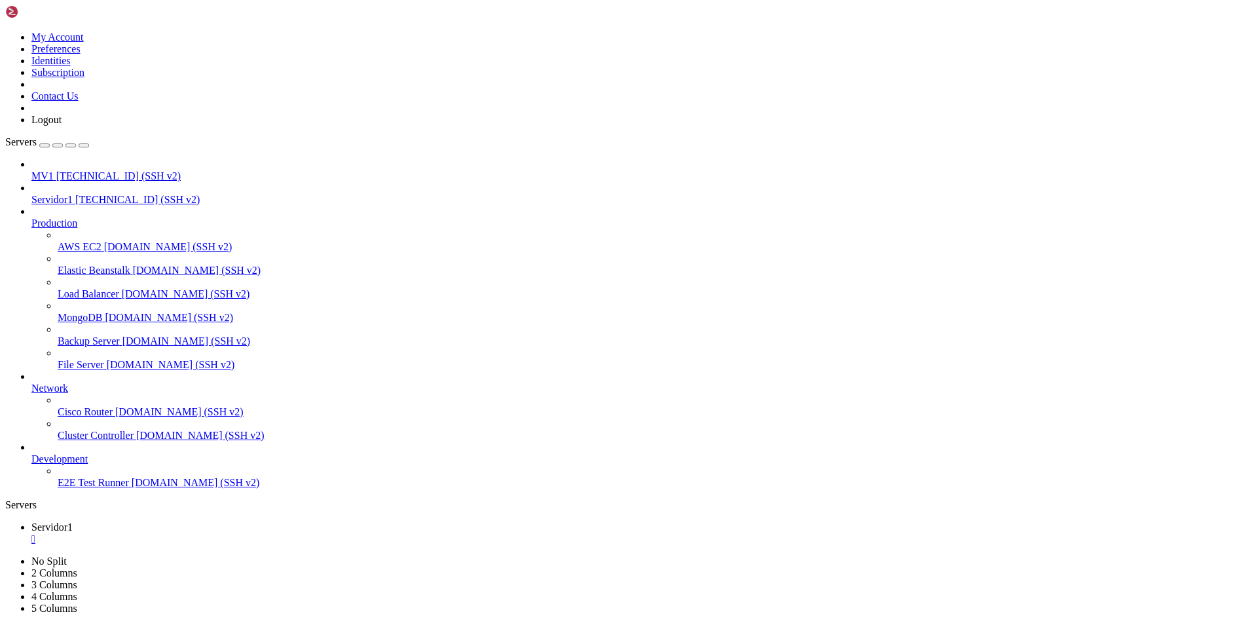
click at [83, 170] on span "[TECHNICAL_ID] (SSH v2)" at bounding box center [118, 175] width 124 height 11
click at [73, 194] on span "Servidor1" at bounding box center [51, 199] width 41 height 11
click at [95, 170] on span "[TECHNICAL_ID] (SSH v2)" at bounding box center [118, 175] width 124 height 11
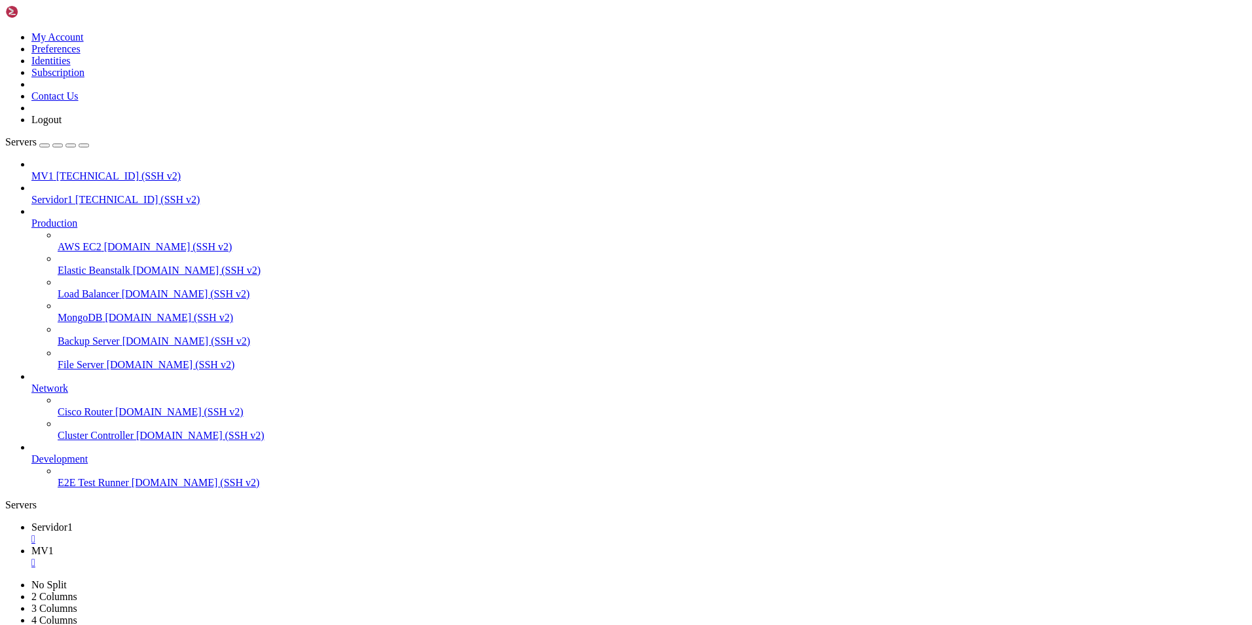
click at [296, 557] on div "" at bounding box center [638, 563] width 1215 height 12
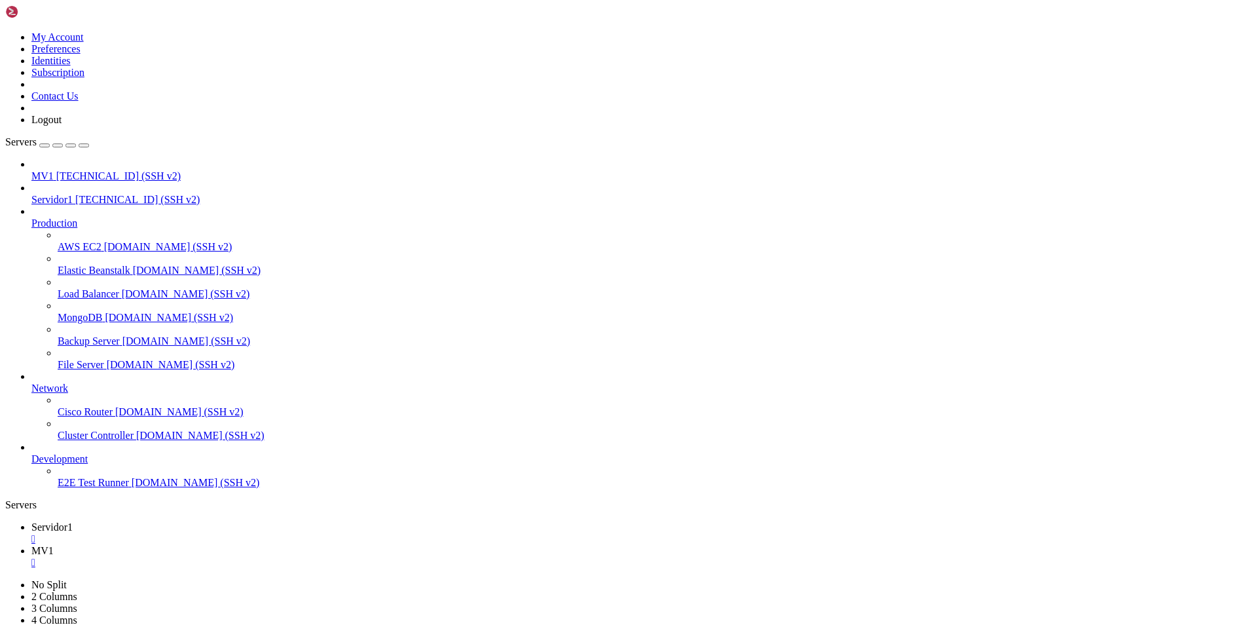
click at [297, 557] on div "" at bounding box center [638, 563] width 1215 height 12
drag, startPoint x: 272, startPoint y: 210, endPoint x: 107, endPoint y: 151, distance: 174.8
click at [272, 211] on div at bounding box center [626, 312] width 1252 height 625
click at [81, 194] on link "Servidor1 [TECHNICAL_ID] (SSH v2)" at bounding box center [638, 200] width 1215 height 12
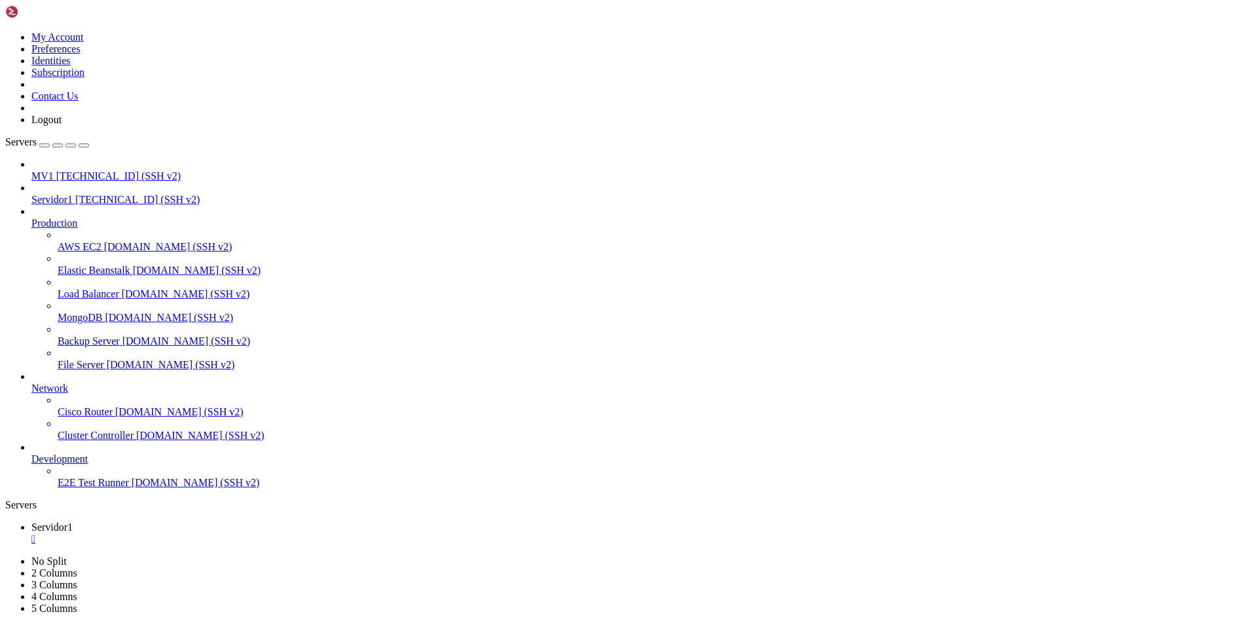
click at [104, 170] on span "[TECHNICAL_ID] (SSH v2)" at bounding box center [118, 175] width 124 height 11
click at [73, 521] on span "Servidor1" at bounding box center [51, 526] width 41 height 11
click at [235, 533] on div "" at bounding box center [638, 539] width 1215 height 12
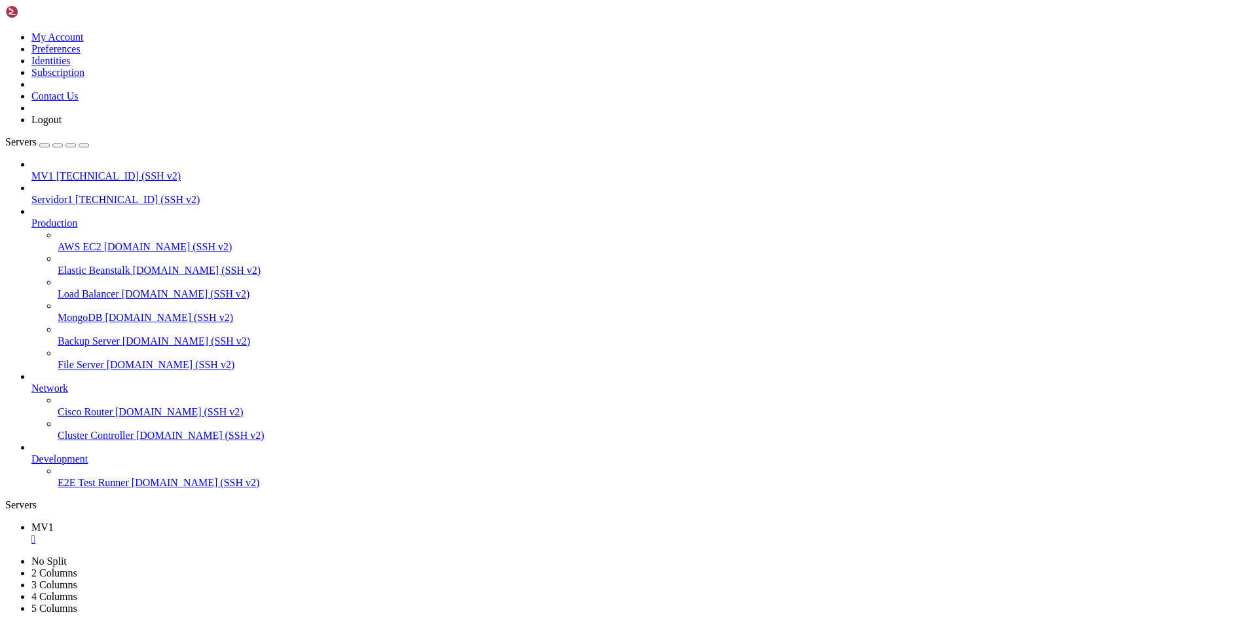
scroll to position [100, 0]
